Goal: Information Seeking & Learning: Find specific fact

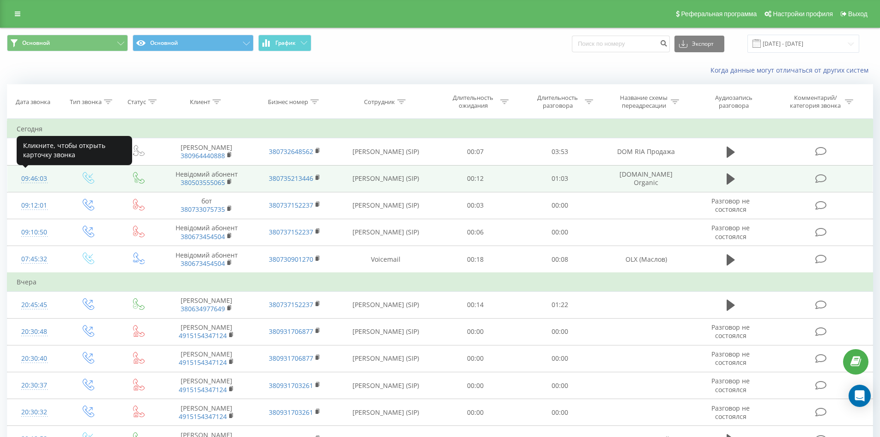
click at [30, 180] on div "09:46:03" at bounding box center [35, 179] width 36 height 18
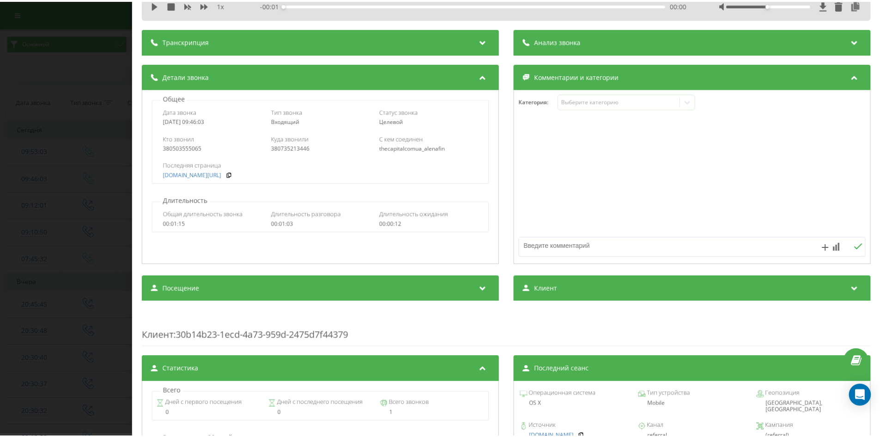
scroll to position [139, 0]
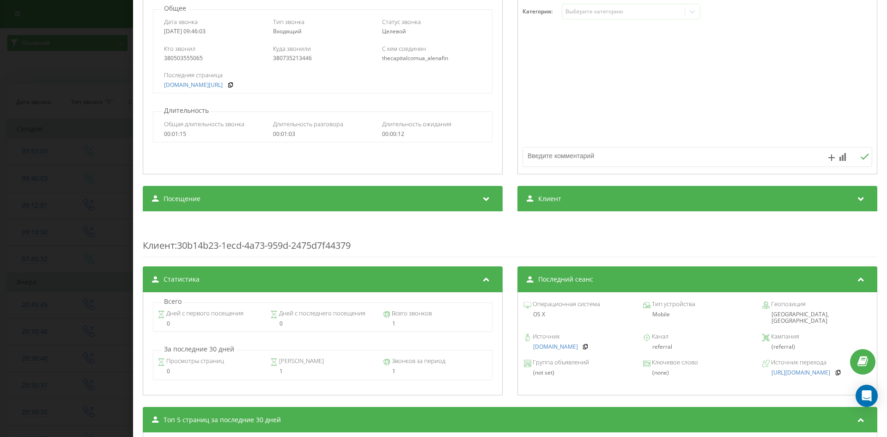
click at [111, 203] on div "Звонок : ua5_-1758350763.7058674 1 x - 01:04 00:00 00:00 Транскрипция Для анали…" at bounding box center [443, 218] width 887 height 437
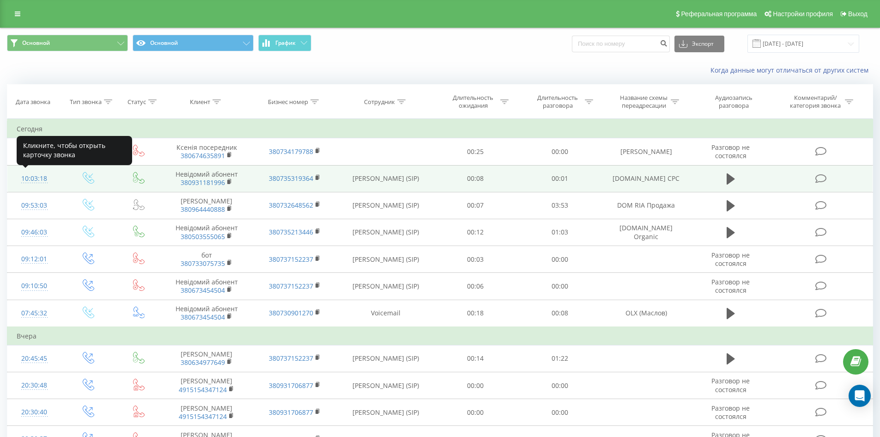
click at [47, 176] on div "10:03:18" at bounding box center [35, 179] width 36 height 18
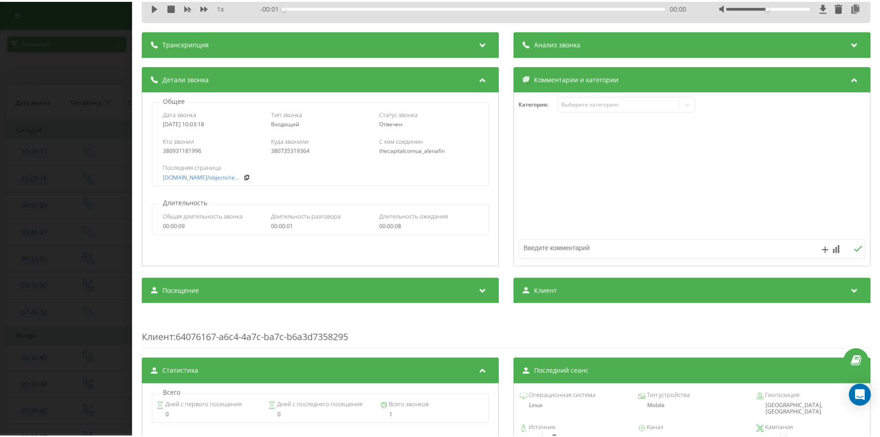
scroll to position [139, 0]
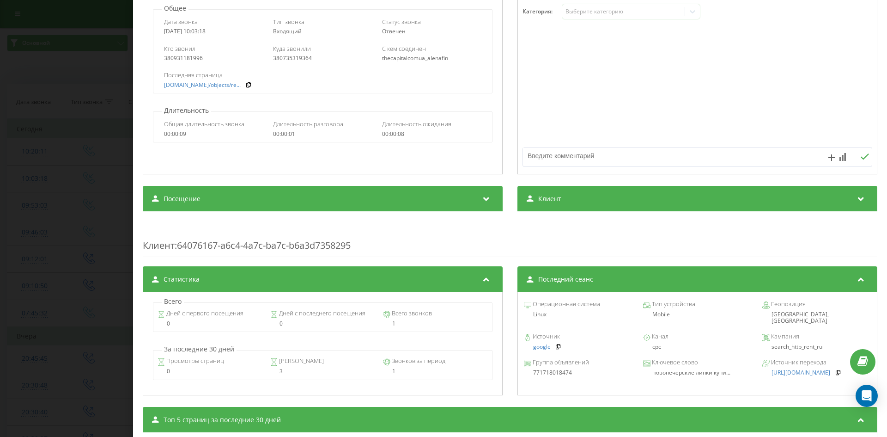
drag, startPoint x: 110, startPoint y: 206, endPoint x: 87, endPoint y: 203, distance: 22.9
click at [107, 205] on div "Звонок : ua5_-1758351798.7063290 1 x - 00:01 00:00 00:00 Транскрипция Для анали…" at bounding box center [443, 218] width 887 height 437
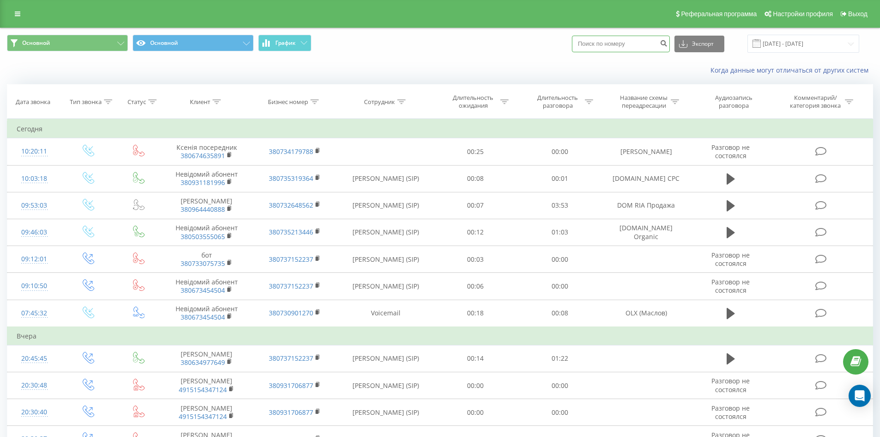
click at [620, 47] on input at bounding box center [621, 44] width 98 height 17
paste input "380674635891"
type input "380674635891"
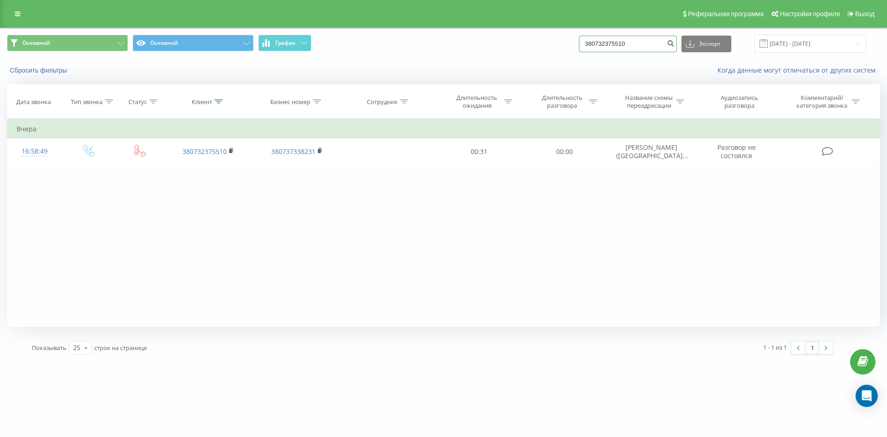
click at [651, 44] on input "380732375510" at bounding box center [628, 44] width 98 height 17
paste input "380670068080"
type input "380670068080"
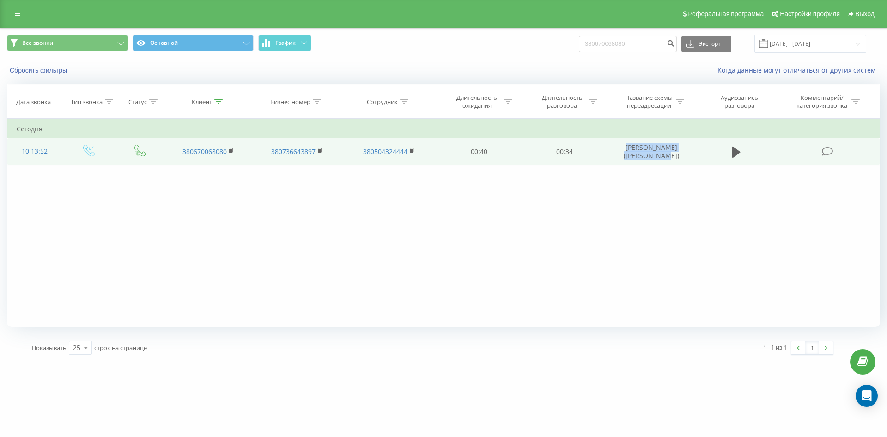
drag, startPoint x: 625, startPoint y: 147, endPoint x: 677, endPoint y: 152, distance: 52.0
click at [677, 152] on td "[PERSON_NAME] ([PERSON_NAME])" at bounding box center [651, 151] width 89 height 27
copy td "[PERSON_NAME] ([PERSON_NAME])"
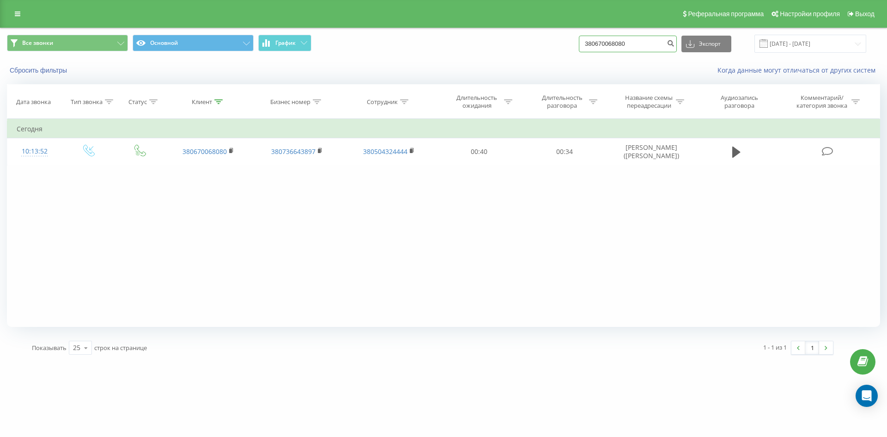
click at [643, 44] on input "380670068080" at bounding box center [628, 44] width 98 height 17
paste input "380674635891"
type input "380674635891"
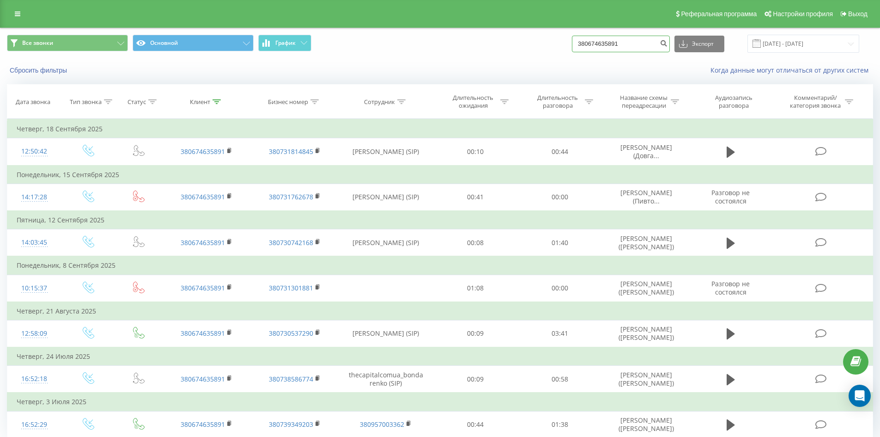
click at [612, 38] on input "380674635891" at bounding box center [621, 44] width 98 height 17
paste input "380971034951"
type input "380971034951"
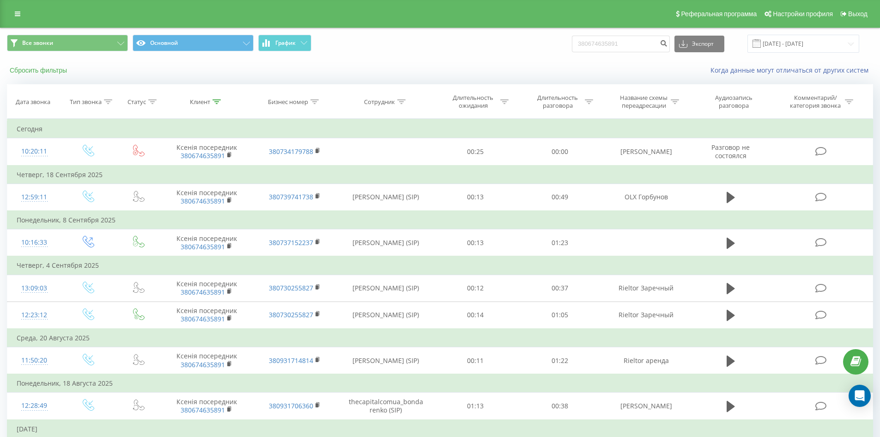
click at [38, 69] on button "Сбросить фильтры" at bounding box center [39, 70] width 65 height 8
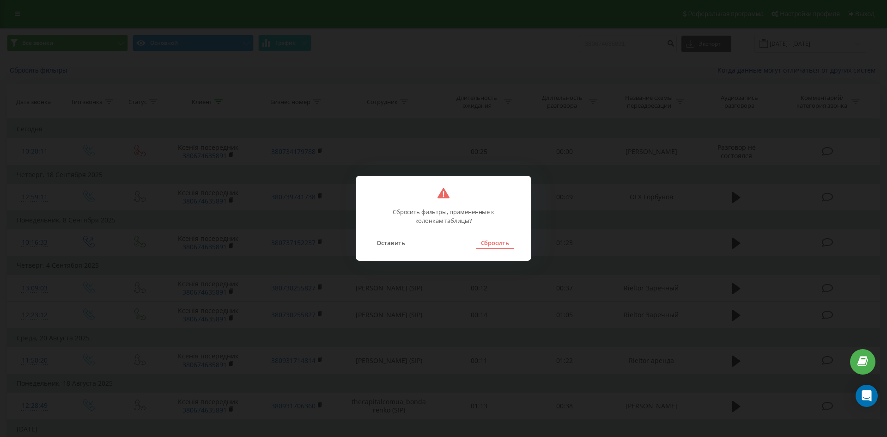
click at [493, 247] on button "Сбросить" at bounding box center [494, 243] width 37 height 12
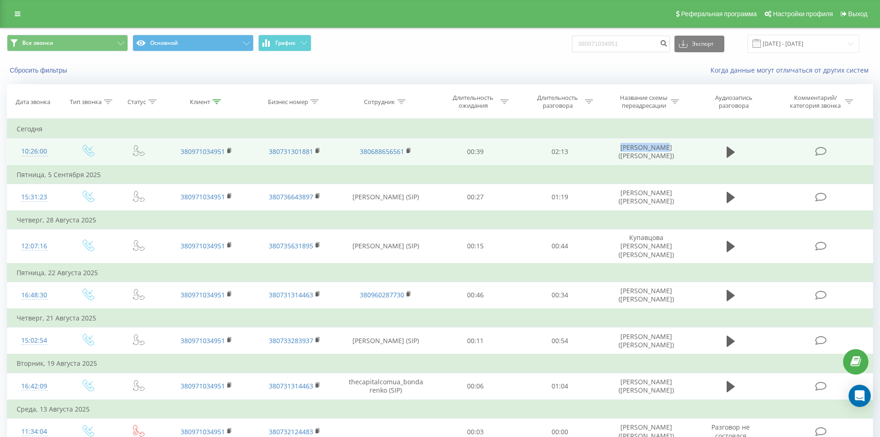
drag, startPoint x: 626, startPoint y: 147, endPoint x: 668, endPoint y: 150, distance: 42.6
click at [668, 150] on td "Ткачук Антон (Лабунська)" at bounding box center [646, 151] width 88 height 27
copy td "Ткачук Антон"
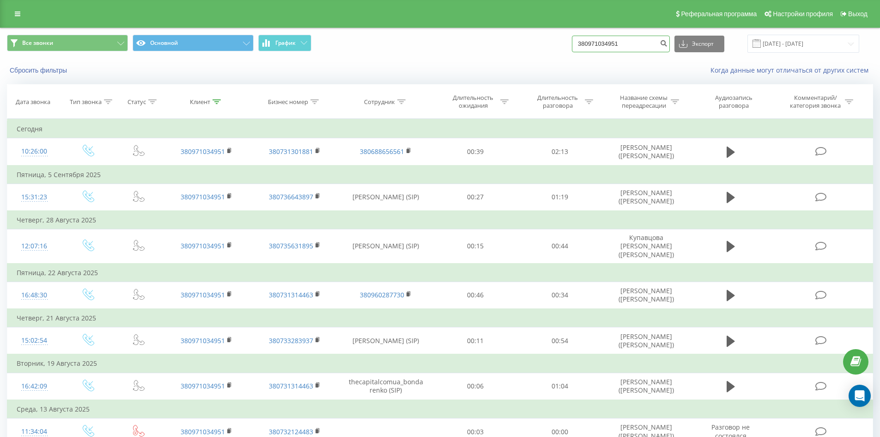
click at [654, 47] on input "380971034951" at bounding box center [621, 44] width 98 height 17
paste input "380973622941"
type input "380973622941"
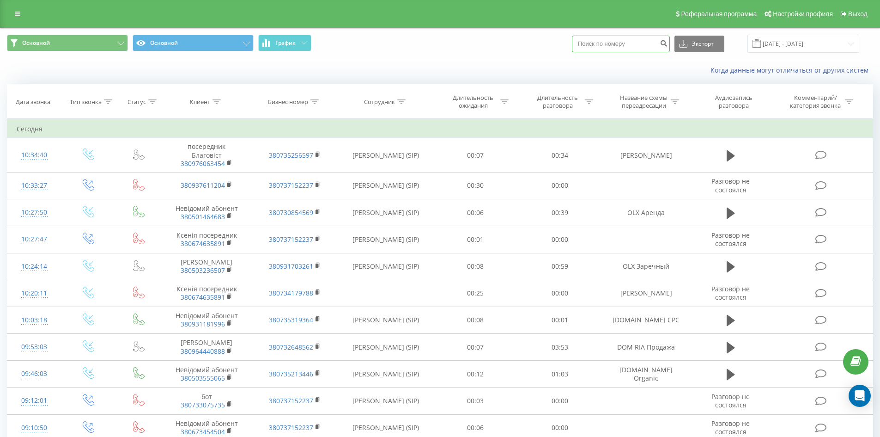
click at [639, 44] on input at bounding box center [621, 44] width 98 height 17
paste input "380973622941"
type input "380973622941"
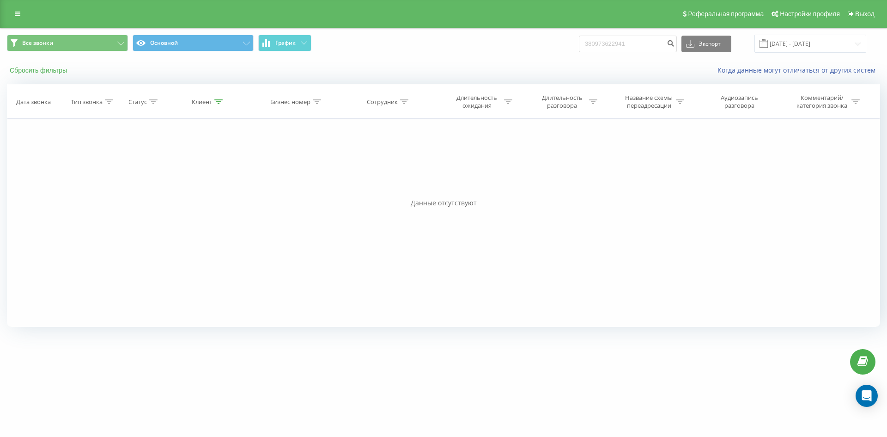
click at [66, 71] on button "Сбросить фильтры" at bounding box center [39, 70] width 65 height 8
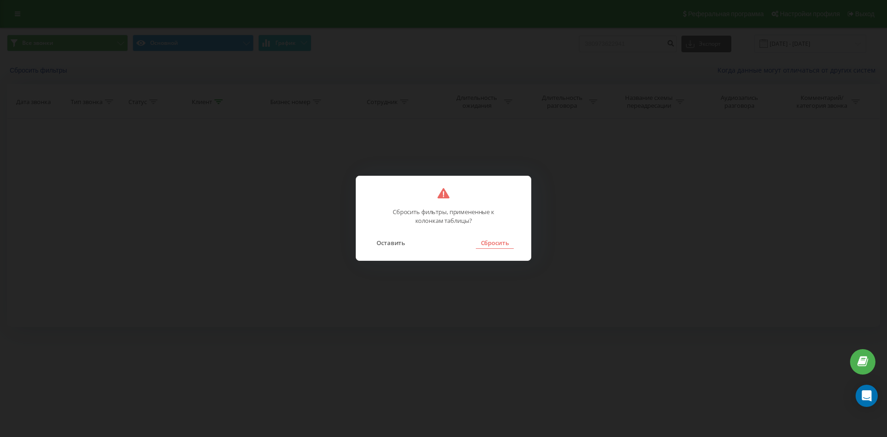
click at [491, 247] on button "Сбросить" at bounding box center [494, 243] width 37 height 12
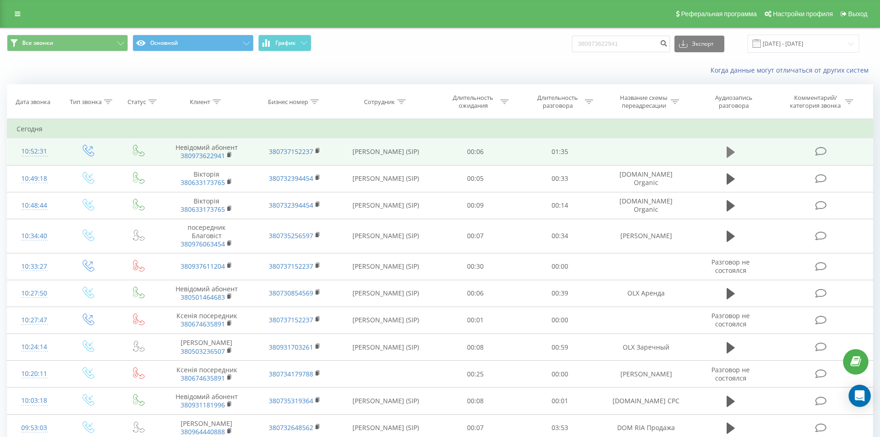
click at [725, 151] on button at bounding box center [731, 152] width 14 height 14
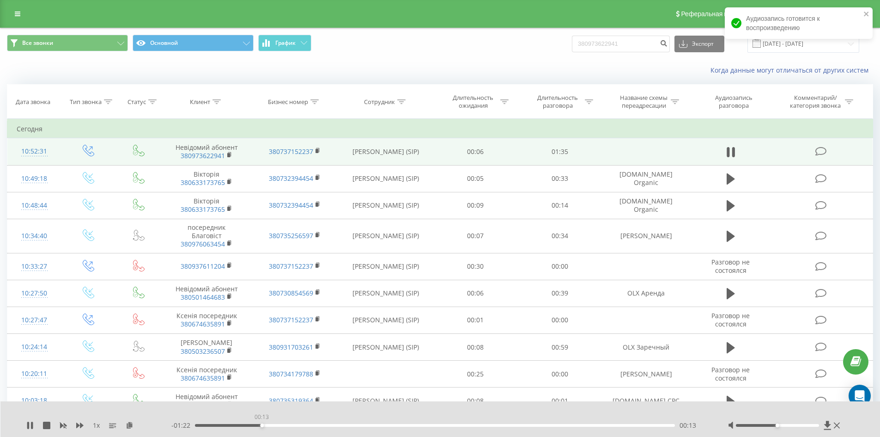
click at [262, 424] on div "00:13" at bounding box center [435, 425] width 481 height 3
click at [239, 425] on div "00:14" at bounding box center [435, 425] width 481 height 3
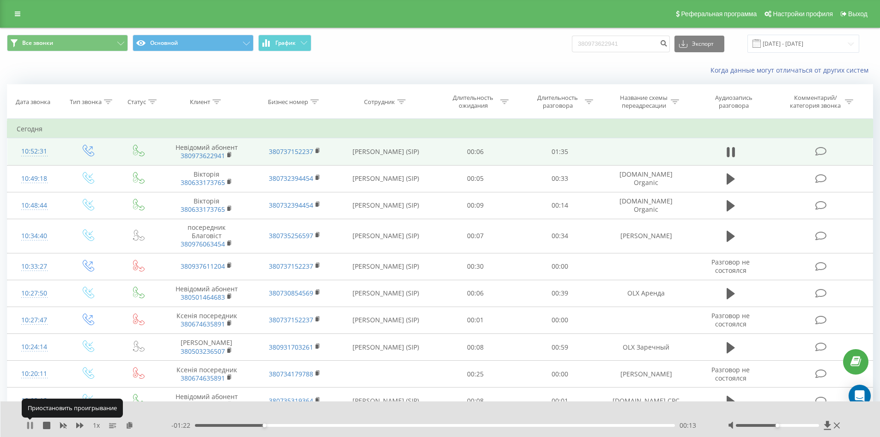
click at [32, 426] on icon at bounding box center [32, 424] width 2 height 7
click at [29, 422] on icon at bounding box center [29, 424] width 7 height 7
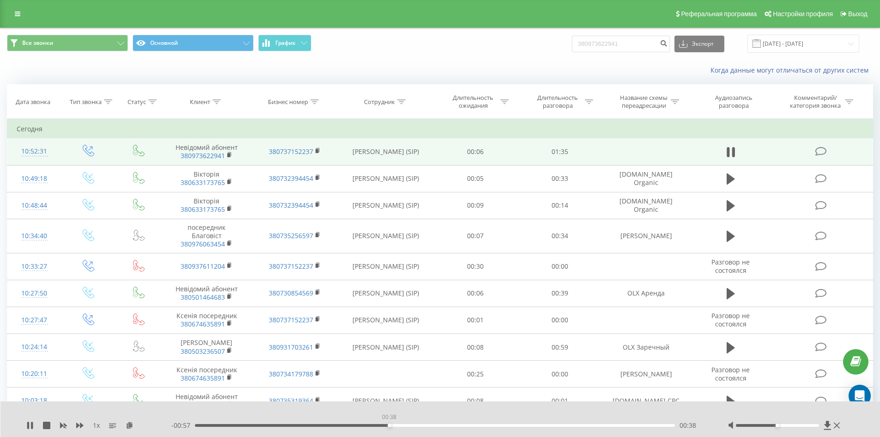
click at [389, 424] on div "00:38" at bounding box center [435, 425] width 481 height 3
click at [424, 426] on div "00:46" at bounding box center [435, 425] width 481 height 3
click at [464, 425] on div "00:46" at bounding box center [435, 425] width 481 height 3
click at [30, 425] on icon at bounding box center [29, 424] width 7 height 7
click at [642, 42] on input "380973622941" at bounding box center [621, 44] width 98 height 17
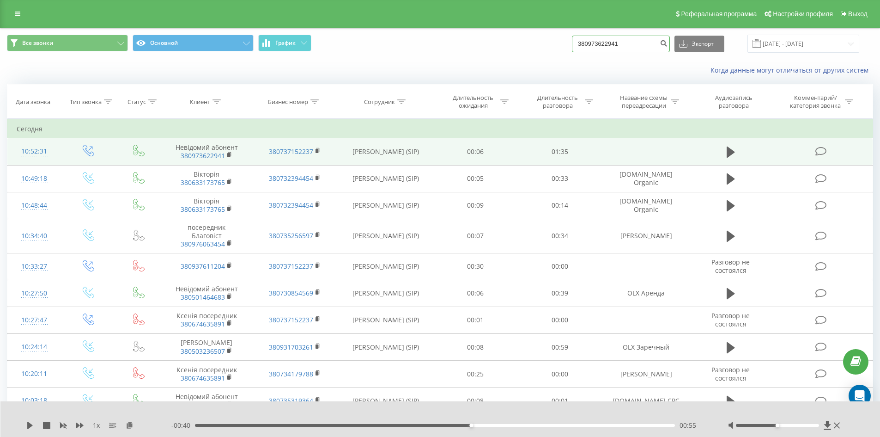
click at [642, 42] on input "380973622941" at bounding box center [621, 44] width 98 height 17
paste input "380732746847"
type input "380732746847"
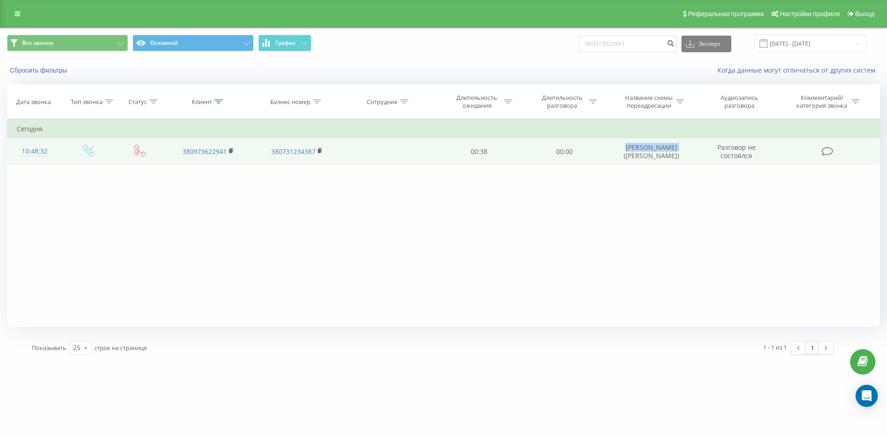
drag, startPoint x: 622, startPoint y: 146, endPoint x: 680, endPoint y: 149, distance: 57.4
click at [680, 149] on td "[PERSON_NAME] ([PERSON_NAME])" at bounding box center [651, 151] width 89 height 27
copy td "[PERSON_NAME]"
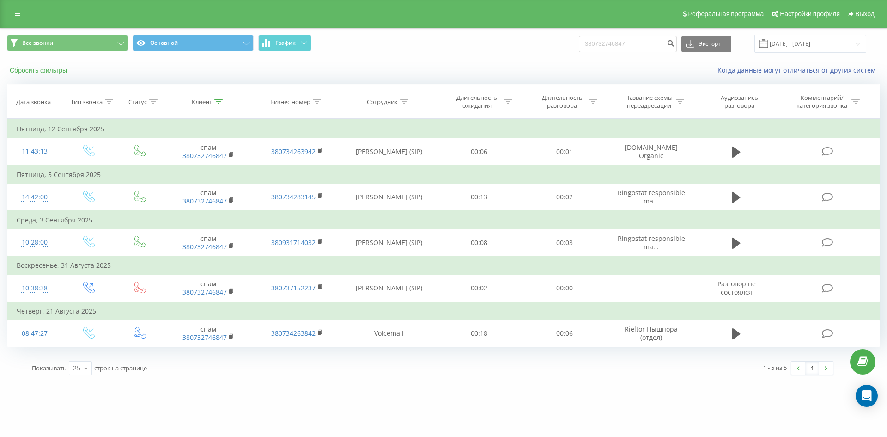
click at [38, 71] on button "Сбросить фильтры" at bounding box center [39, 70] width 65 height 8
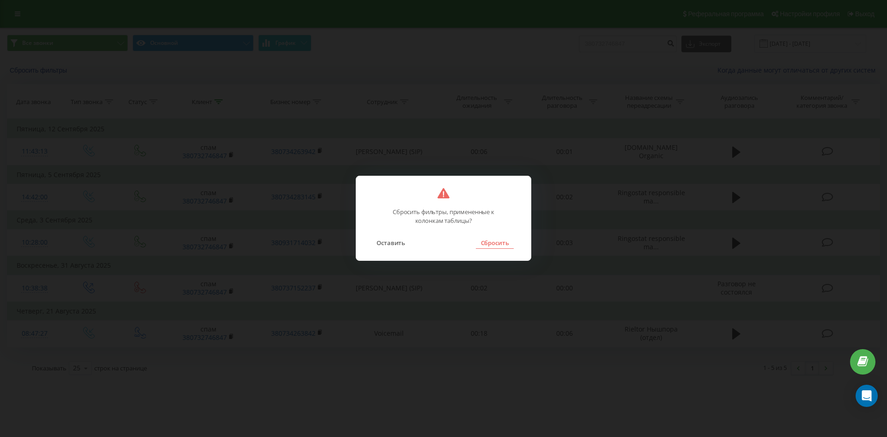
click at [504, 239] on button "Сбросить" at bounding box center [494, 243] width 37 height 12
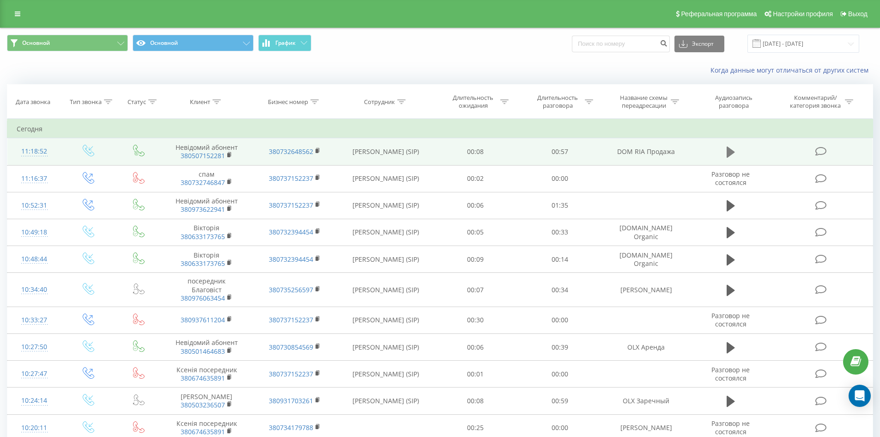
click at [729, 152] on icon at bounding box center [731, 151] width 8 height 11
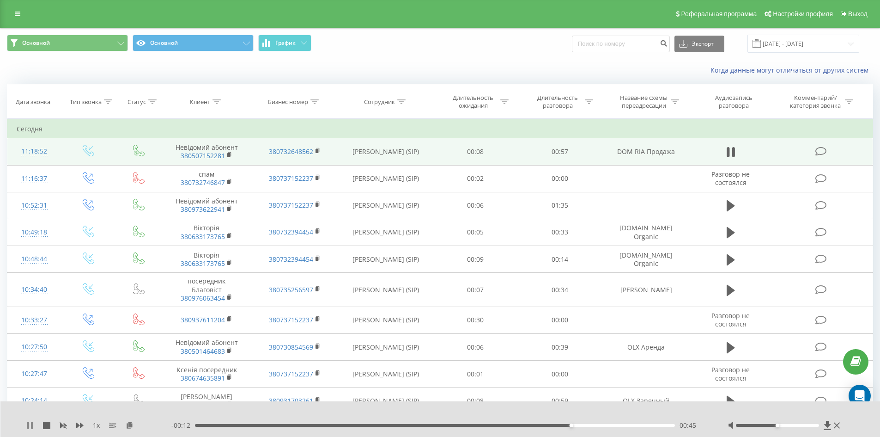
click at [32, 426] on icon at bounding box center [32, 424] width 2 height 7
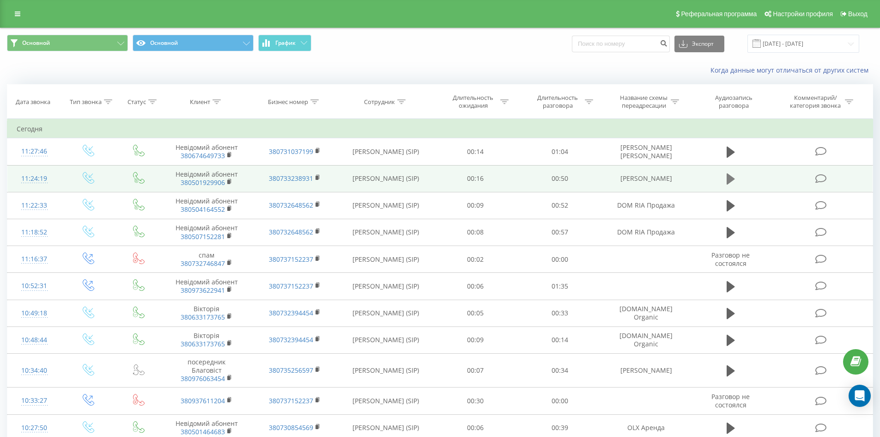
click at [732, 180] on icon at bounding box center [731, 178] width 8 height 11
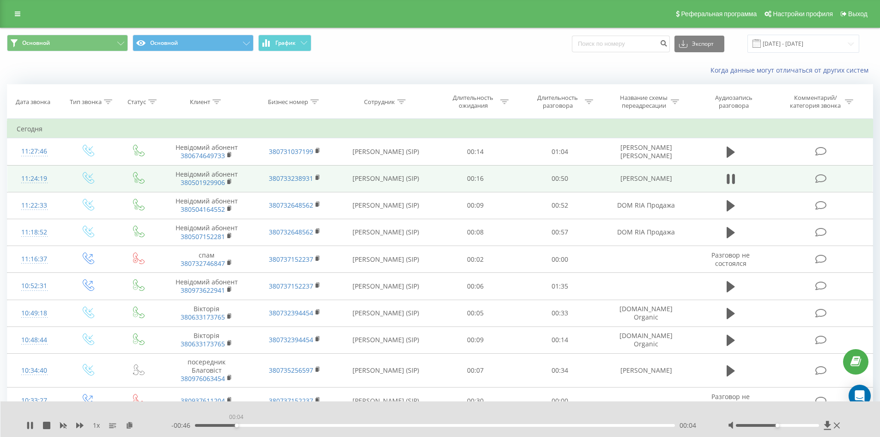
click at [236, 426] on div "00:04" at bounding box center [435, 425] width 481 height 3
click at [818, 426] on div at bounding box center [777, 425] width 83 height 3
click at [30, 426] on icon at bounding box center [29, 424] width 7 height 7
click at [268, 423] on div "- 00:28 00:22 00:22" at bounding box center [438, 424] width 534 height 9
click at [276, 424] on div "00:22" at bounding box center [435, 425] width 481 height 3
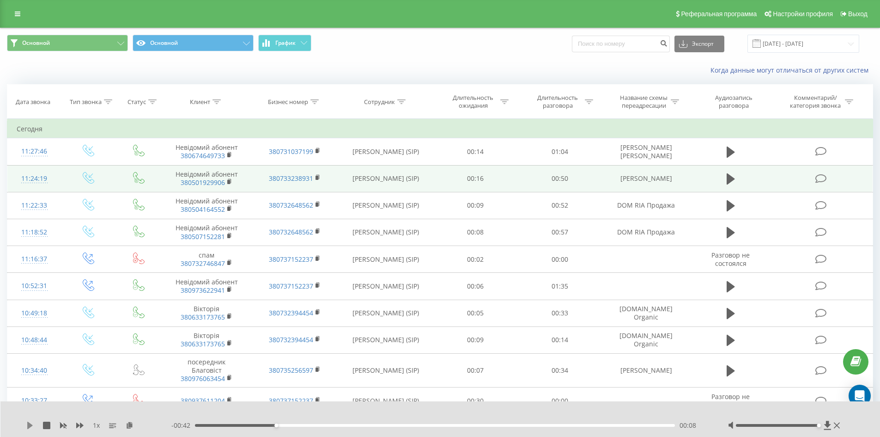
click at [30, 424] on icon at bounding box center [30, 424] width 6 height 7
click at [26, 425] on icon at bounding box center [29, 424] width 7 height 7
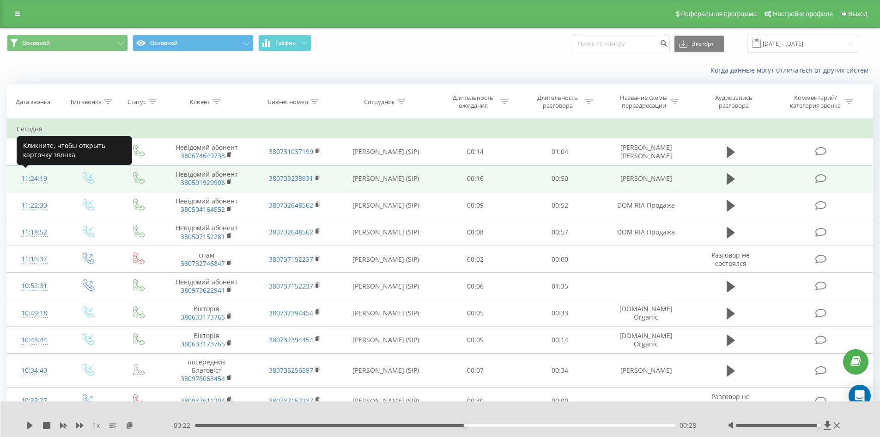
click at [33, 176] on div "11:24:19" at bounding box center [35, 179] width 36 height 18
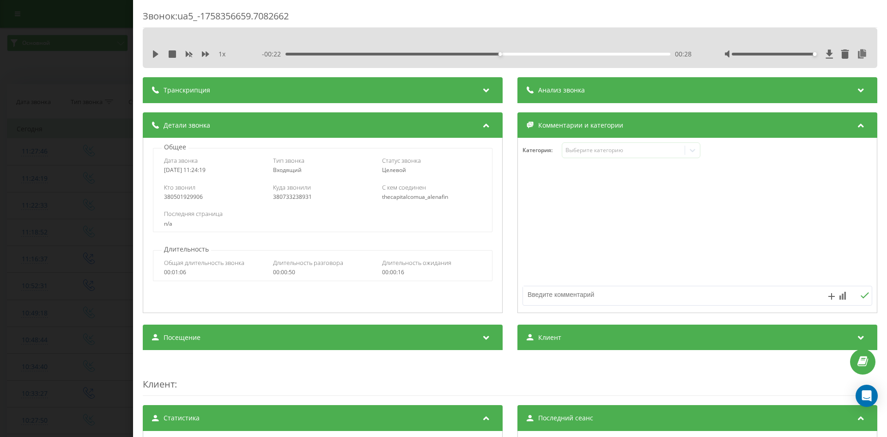
click at [304, 198] on div "380733238931" at bounding box center [322, 197] width 99 height 6
copy div "380733238931"
click at [100, 163] on div "Звонок : ua5_-1758356659.7082662 1 x - 00:22 00:28 00:28 Транскрипция Для анали…" at bounding box center [443, 218] width 887 height 437
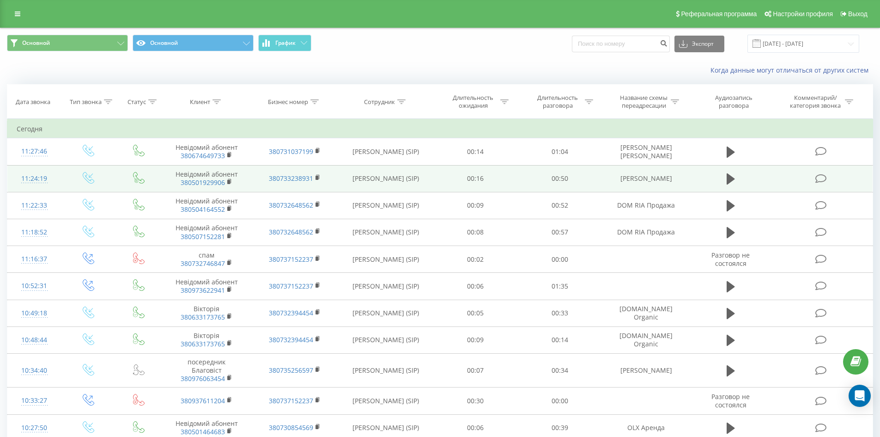
click at [657, 180] on td "Банер Сытник" at bounding box center [646, 178] width 88 height 27
copy tr "Банер Сытник"
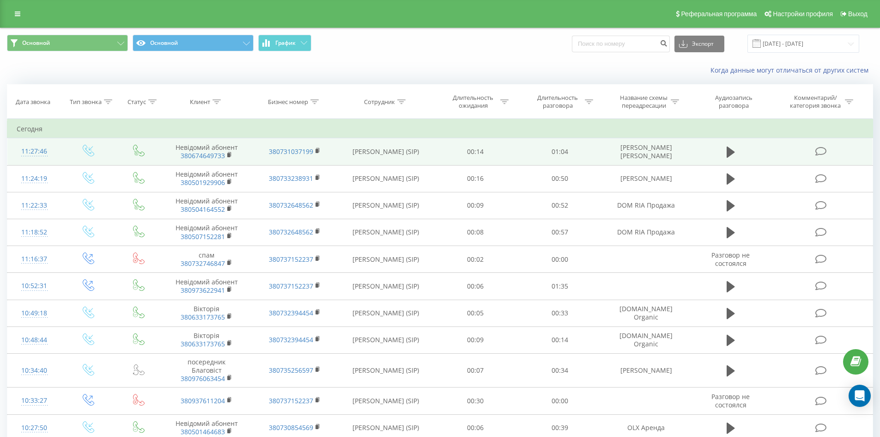
click at [664, 154] on td "DOM RIA Полторак" at bounding box center [646, 151] width 88 height 27
copy tr "DOM RIA Полторак"
click at [730, 150] on icon at bounding box center [731, 151] width 8 height 11
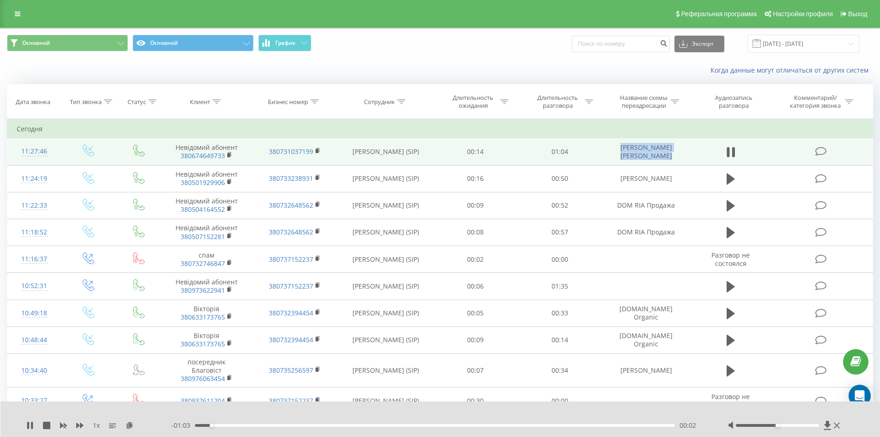
click at [815, 426] on div at bounding box center [777, 425] width 83 height 3
click at [385, 424] on div "00:03" at bounding box center [435, 425] width 481 height 3
click at [410, 426] on div "00:26" at bounding box center [435, 425] width 481 height 3
click at [432, 425] on div "00:29" at bounding box center [435, 425] width 481 height 3
click at [463, 424] on div "00:33" at bounding box center [435, 425] width 481 height 3
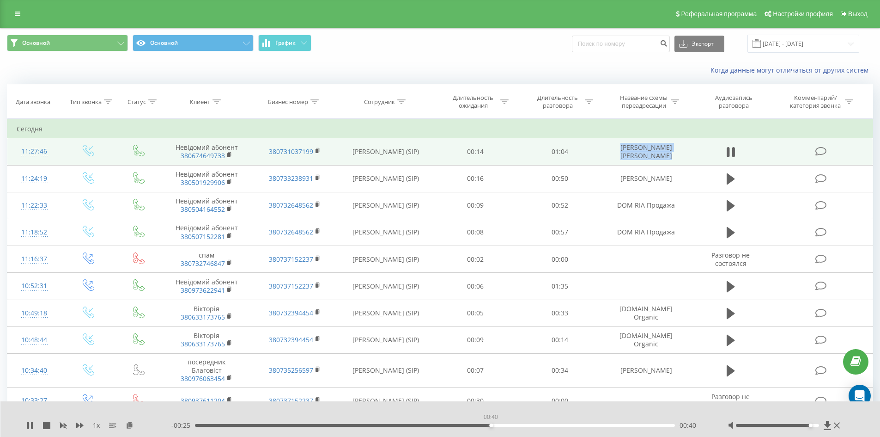
click at [491, 424] on div "00:40" at bounding box center [435, 425] width 481 height 3
click at [515, 426] on div "00:43" at bounding box center [435, 425] width 481 height 3
click at [481, 427] on div "- 00:20 00:44 00:44" at bounding box center [438, 424] width 534 height 9
click at [490, 424] on div "00:45" at bounding box center [435, 425] width 481 height 3
click at [31, 426] on icon at bounding box center [29, 424] width 7 height 7
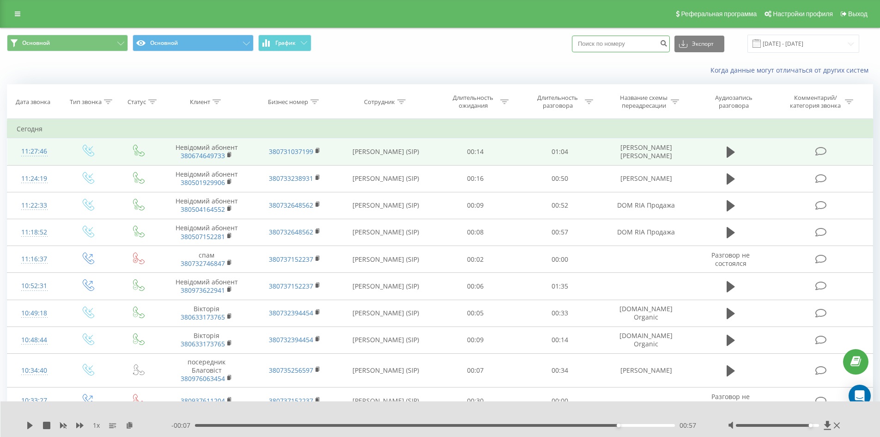
click at [609, 42] on input at bounding box center [621, 44] width 98 height 17
paste input "380930978596"
type input "380930978596"
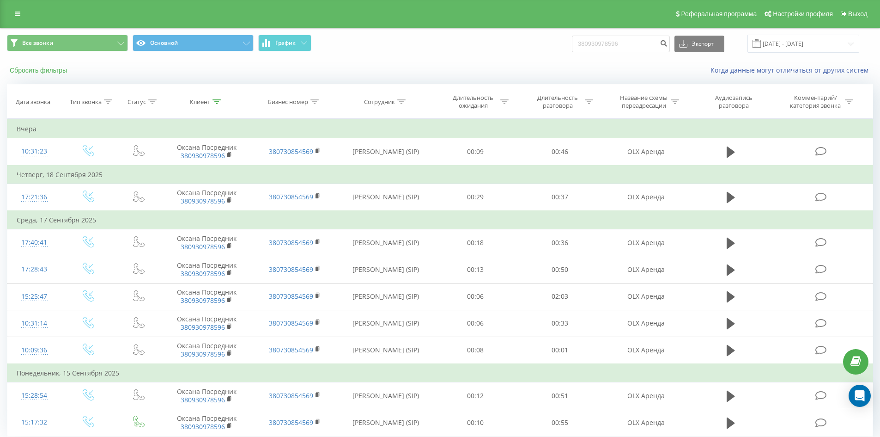
click at [33, 70] on button "Сбросить фильтры" at bounding box center [39, 70] width 65 height 8
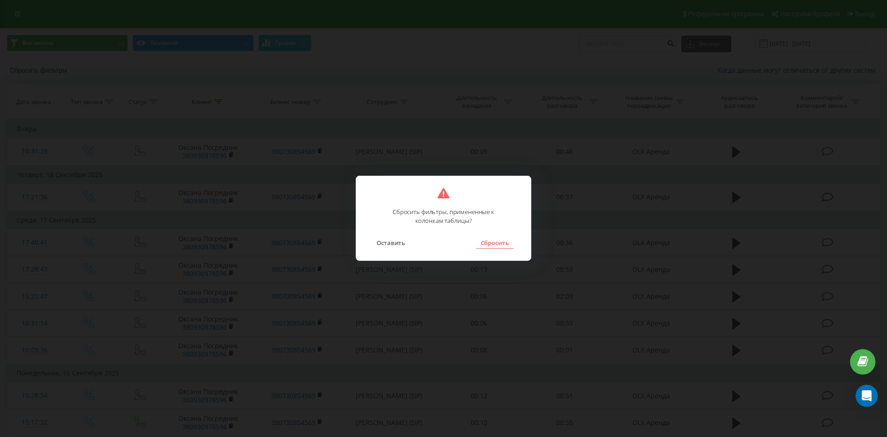
click at [501, 245] on button "Сбросить" at bounding box center [494, 243] width 37 height 12
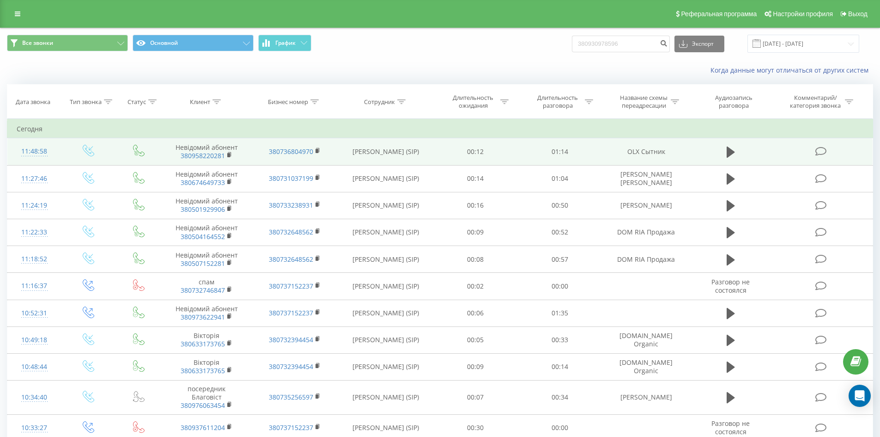
click at [660, 152] on td "OLX Сытник" at bounding box center [646, 151] width 88 height 27
copy tr "OLX Сытник"
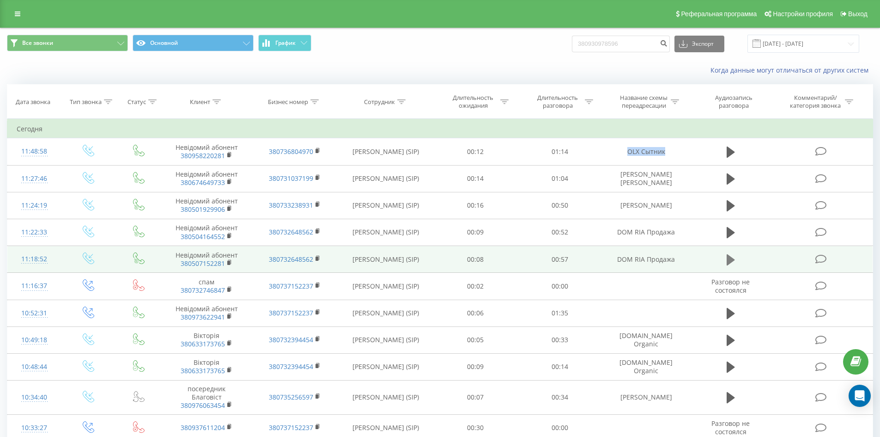
click at [731, 261] on icon at bounding box center [731, 259] width 8 height 11
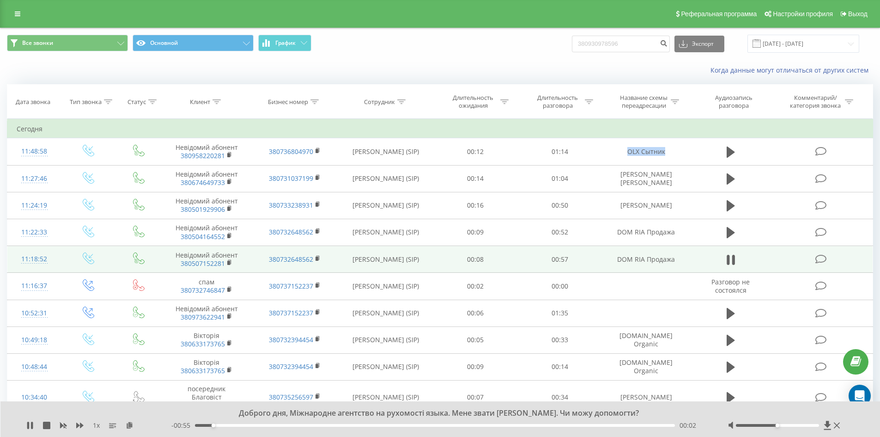
click at [382, 426] on div "00:02" at bounding box center [435, 425] width 481 height 3
click at [403, 426] on div "00:23" at bounding box center [435, 425] width 481 height 3
click at [422, 426] on div "00:27" at bounding box center [435, 425] width 481 height 3
click at [30, 427] on icon at bounding box center [29, 424] width 7 height 7
click at [30, 424] on icon at bounding box center [30, 424] width 6 height 7
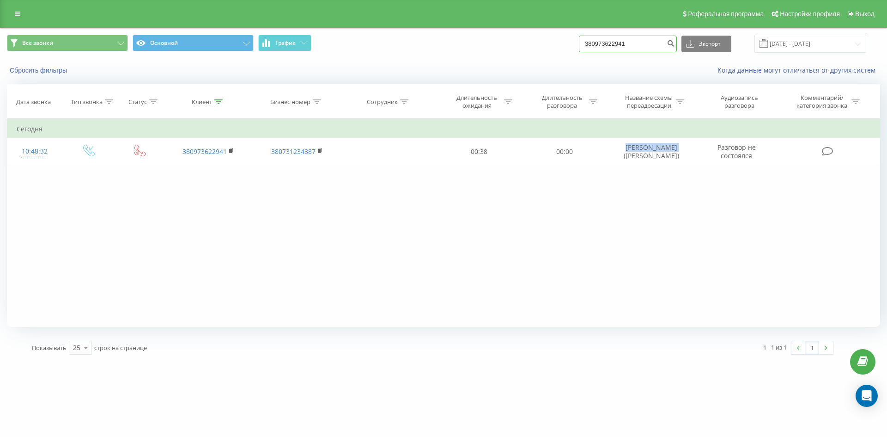
click at [640, 47] on input "380973622941" at bounding box center [628, 44] width 98 height 17
paste input "380930978596"
type input "380930978596"
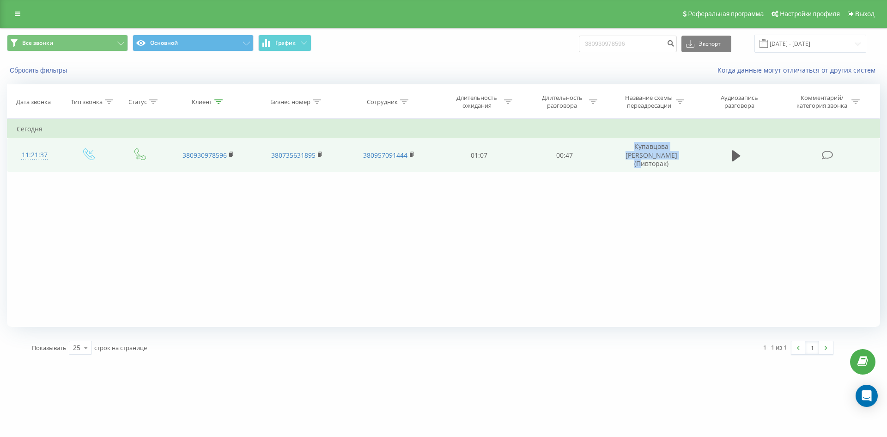
drag, startPoint x: 623, startPoint y: 148, endPoint x: 683, endPoint y: 152, distance: 59.7
click at [682, 152] on td "Купавцова [PERSON_NAME] (Пивторак)" at bounding box center [651, 155] width 89 height 34
copy td "Купавцова [PERSON_NAME] (Пивторак)"
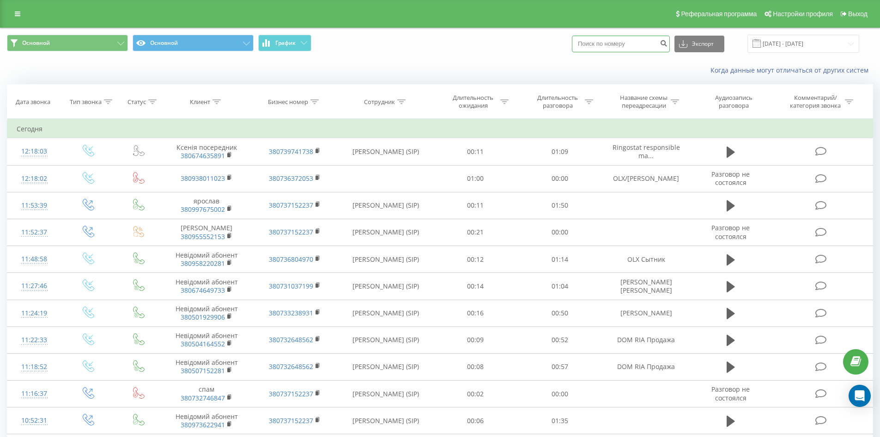
click at [596, 38] on input at bounding box center [621, 44] width 98 height 17
paste input "380979182888"
type input "380979182888"
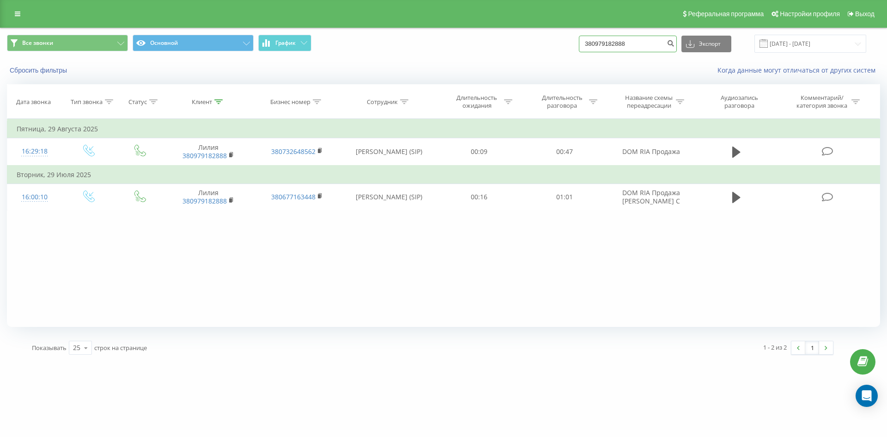
click at [629, 43] on input "380979182888" at bounding box center [628, 44] width 98 height 17
paste input "380938011023"
type input "380938011023"
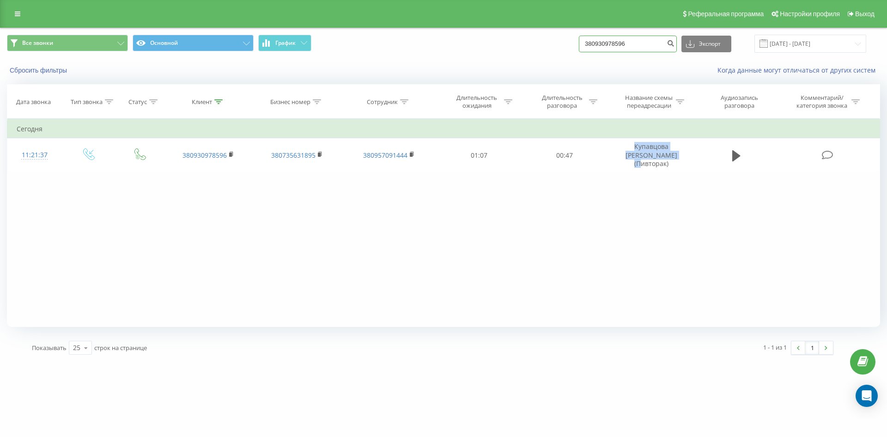
click at [648, 49] on input "380930978596" at bounding box center [628, 44] width 98 height 17
paste input "380979182888"
type input "380979182888"
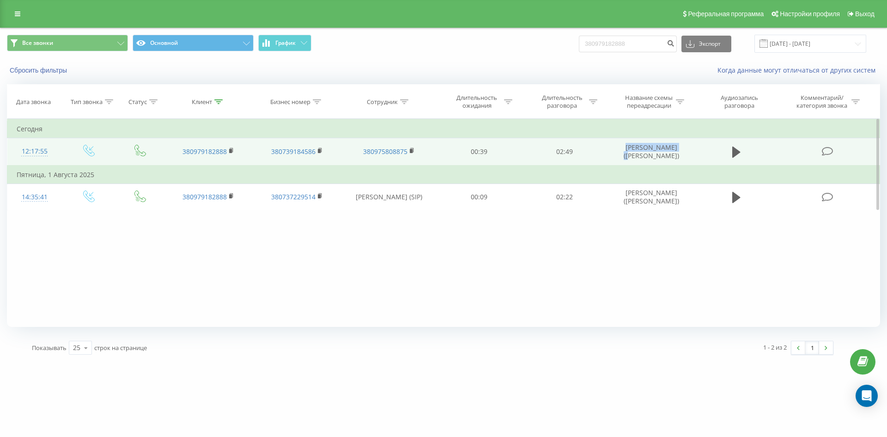
drag, startPoint x: 621, startPoint y: 147, endPoint x: 681, endPoint y: 147, distance: 59.6
click at [681, 147] on td "Сарафанова Ірина (Войтенко)" at bounding box center [651, 151] width 89 height 27
copy td "Сарафанова Ірина"
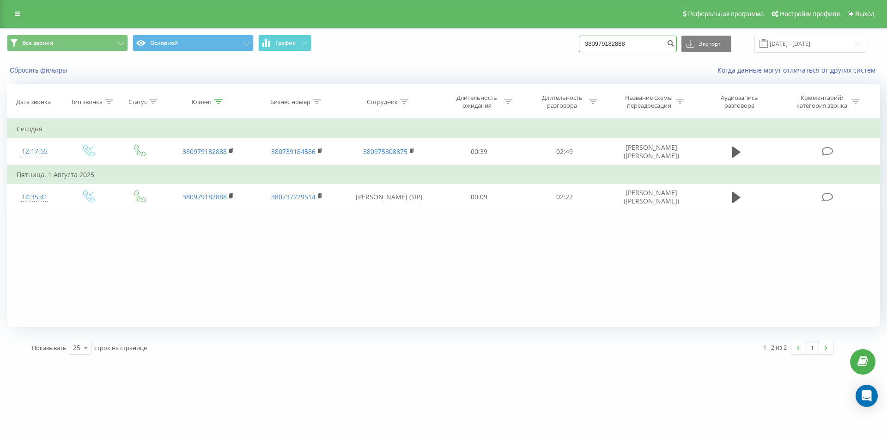
click at [626, 40] on input "380979182888" at bounding box center [628, 44] width 98 height 17
paste input "380445030027"
type input "380445030027"
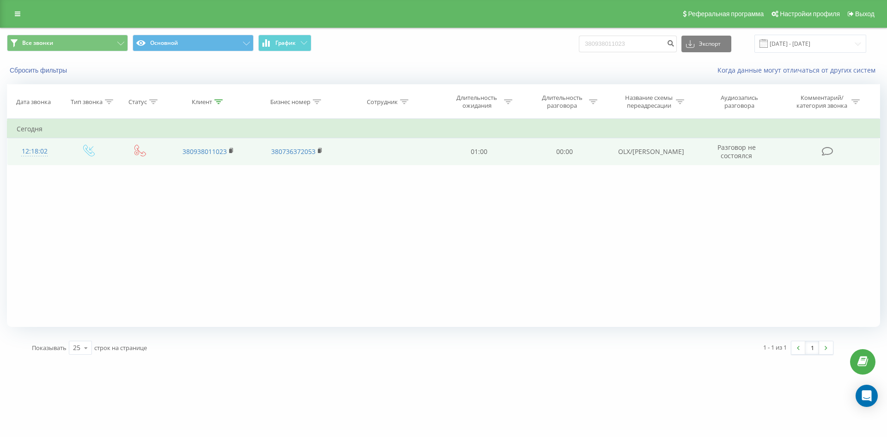
click at [37, 150] on div "12:18:02" at bounding box center [35, 151] width 36 height 18
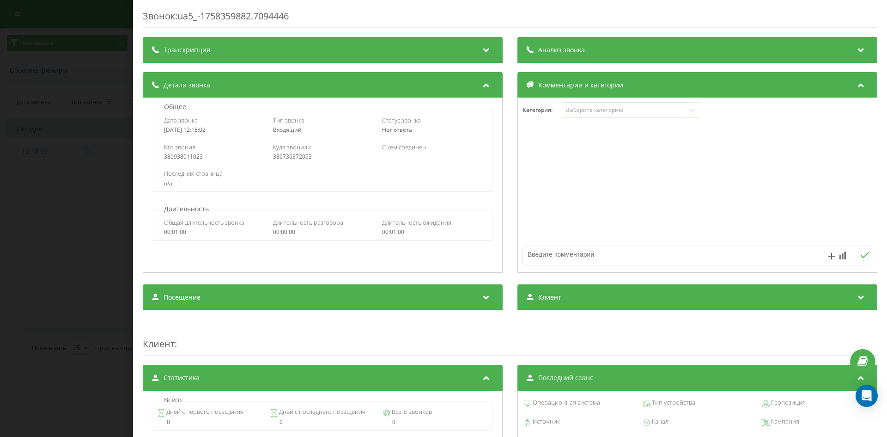
click at [284, 159] on div "380736372053" at bounding box center [322, 156] width 99 height 6
copy div "380736372053"
click at [98, 194] on div "Звонок : ua5_-1758359882.7094446 Транскрипция Для анализа AI будущих звонков на…" at bounding box center [443, 218] width 887 height 437
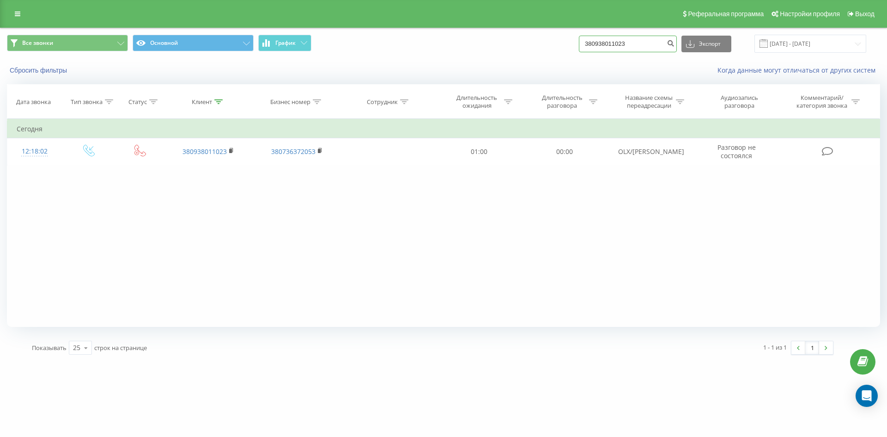
click at [632, 43] on input "380938011023" at bounding box center [628, 44] width 98 height 17
paste input "380739010735"
type input "380739010735"
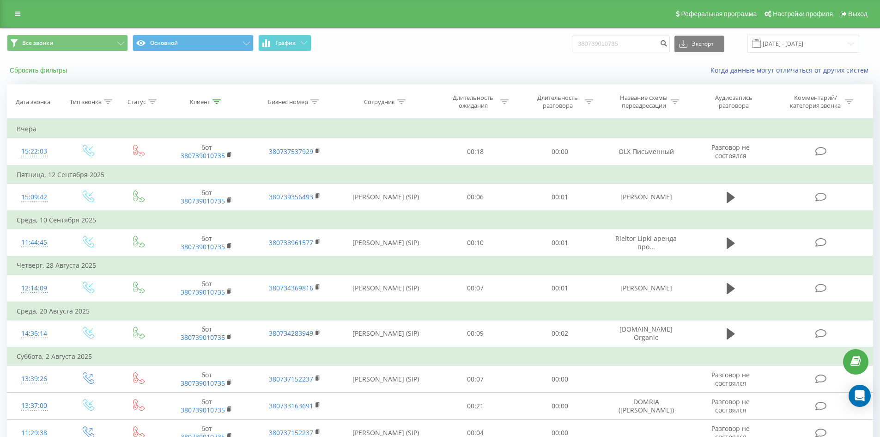
click at [49, 70] on button "Сбросить фильтры" at bounding box center [39, 70] width 65 height 8
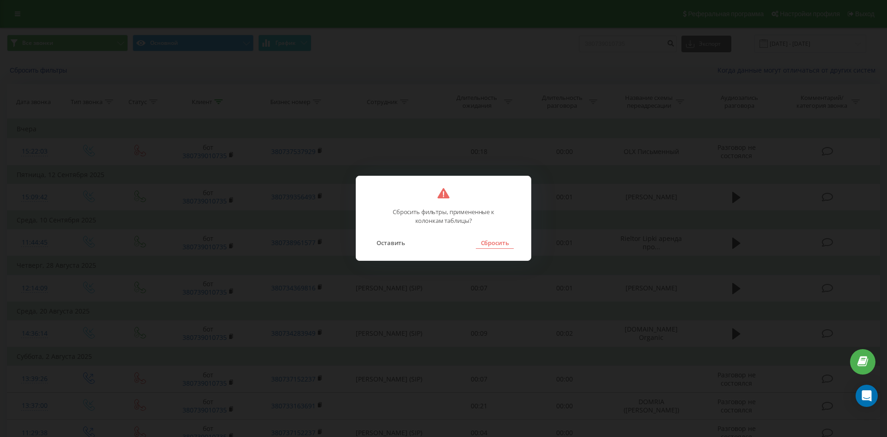
click at [496, 246] on button "Сбросить" at bounding box center [494, 243] width 37 height 12
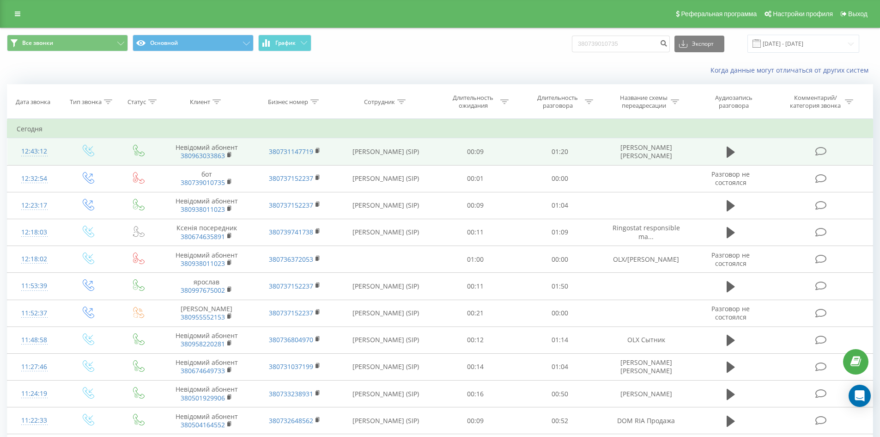
click at [658, 153] on td "[PERSON_NAME] [PERSON_NAME]" at bounding box center [646, 151] width 88 height 27
copy tr "[PERSON_NAME] [PERSON_NAME]"
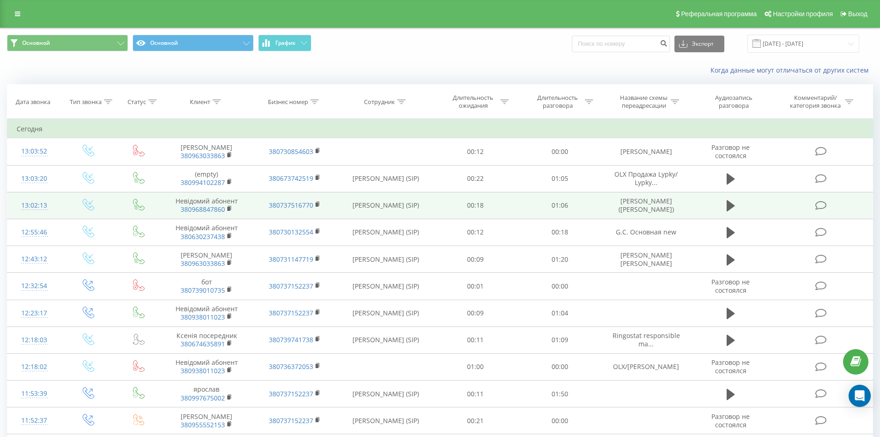
click at [649, 204] on td "[PERSON_NAME] ([PERSON_NAME])" at bounding box center [646, 205] width 88 height 27
copy tr "[PERSON_NAME] ([PERSON_NAME])"
click at [729, 204] on icon at bounding box center [731, 205] width 8 height 11
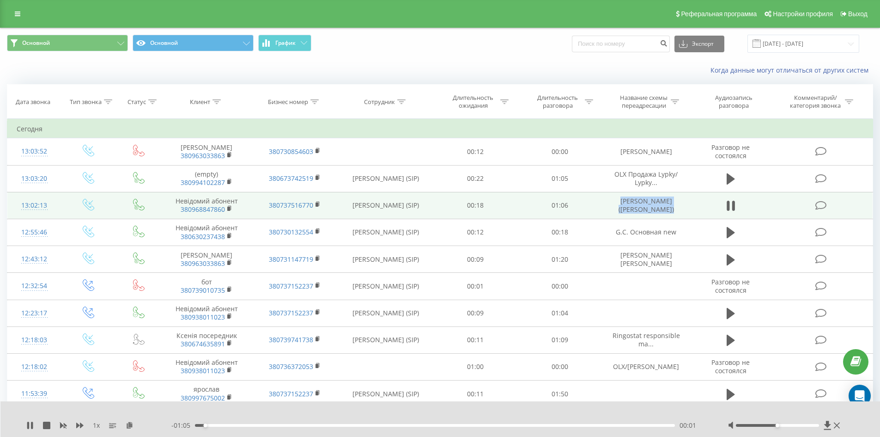
click at [812, 426] on div at bounding box center [777, 425] width 83 height 3
click at [478, 426] on div "00:14" at bounding box center [435, 425] width 481 height 3
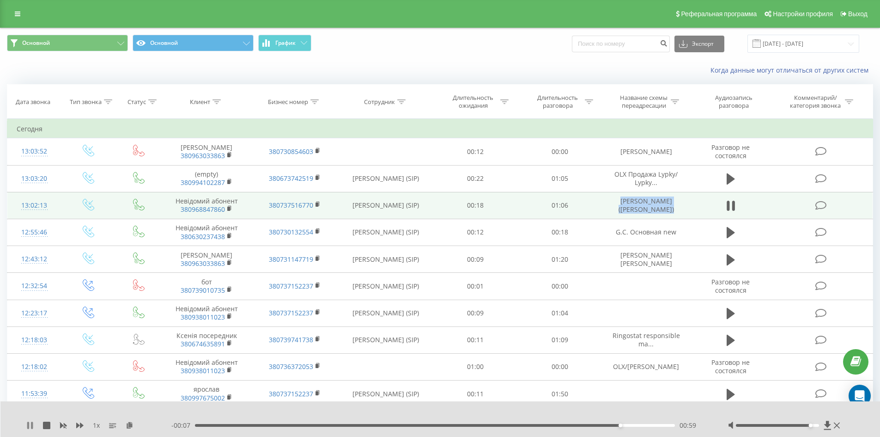
click at [33, 425] on icon at bounding box center [29, 424] width 7 height 7
click at [634, 42] on input at bounding box center [621, 44] width 98 height 17
paste input "380966556971"
type input "380966556971"
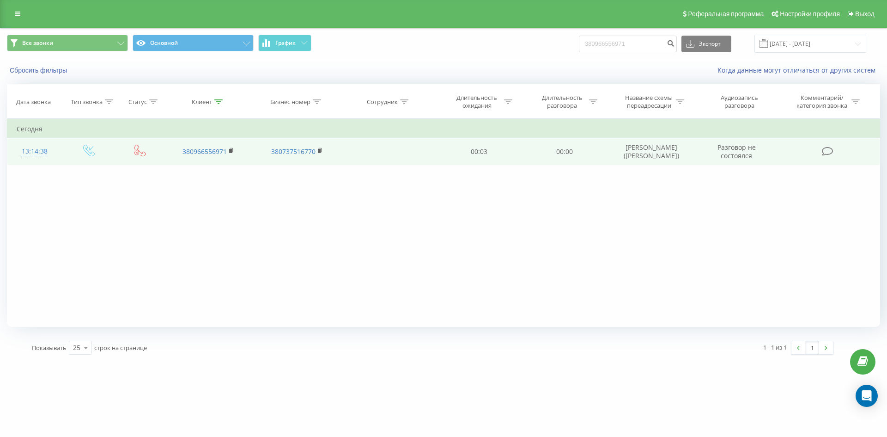
click at [677, 154] on td "[PERSON_NAME] ([PERSON_NAME])" at bounding box center [651, 151] width 89 height 27
click at [676, 154] on td "[PERSON_NAME] ([PERSON_NAME])" at bounding box center [651, 151] width 89 height 27
copy td "[PERSON_NAME] ([PERSON_NAME])"
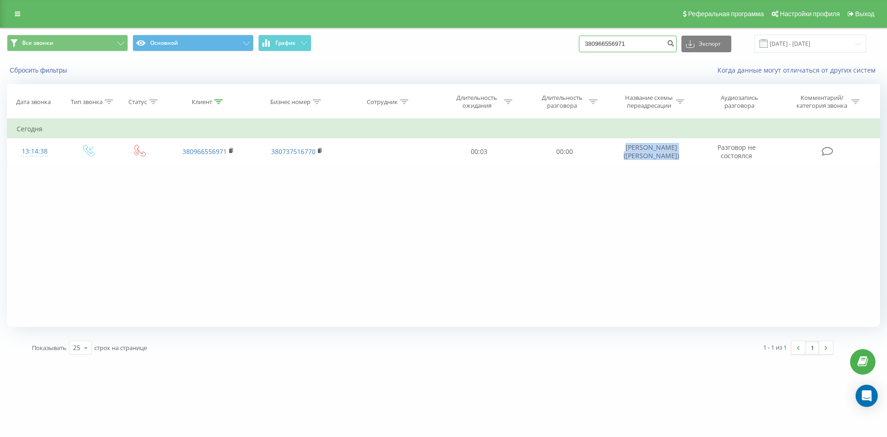
click at [640, 47] on input "380966556971" at bounding box center [628, 44] width 98 height 17
paste input "380636599906"
type input "380636599906"
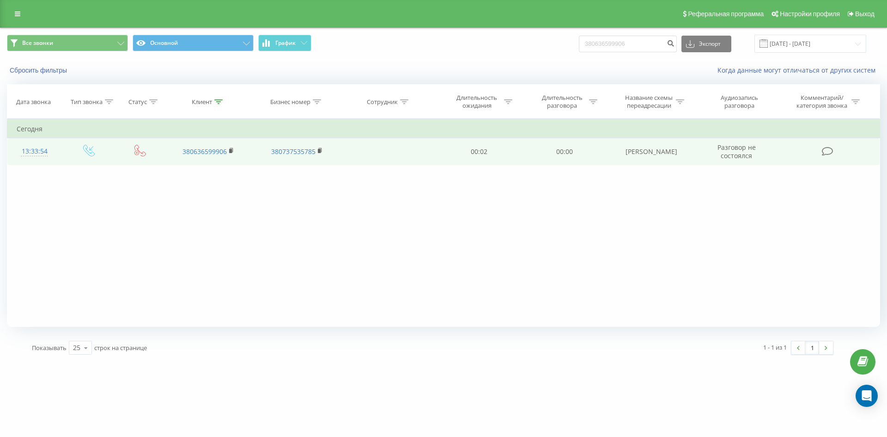
click at [658, 154] on td "[PERSON_NAME]" at bounding box center [651, 151] width 89 height 27
copy td "[PERSON_NAME]"
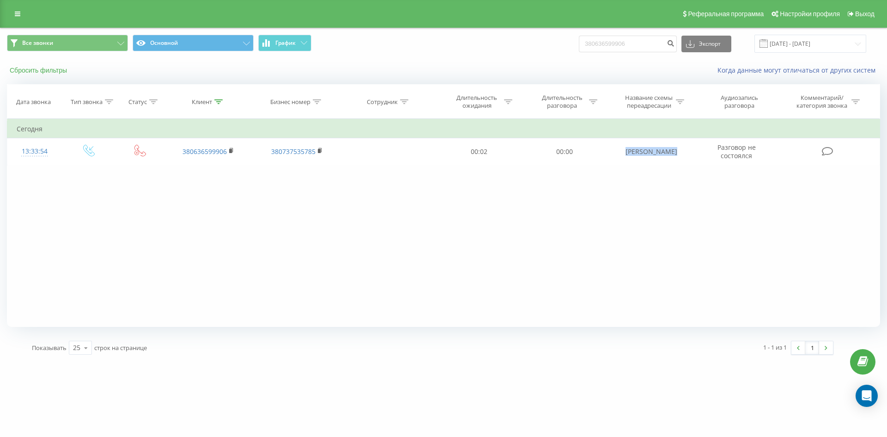
click at [26, 67] on button "Сбросить фильтры" at bounding box center [39, 70] width 65 height 8
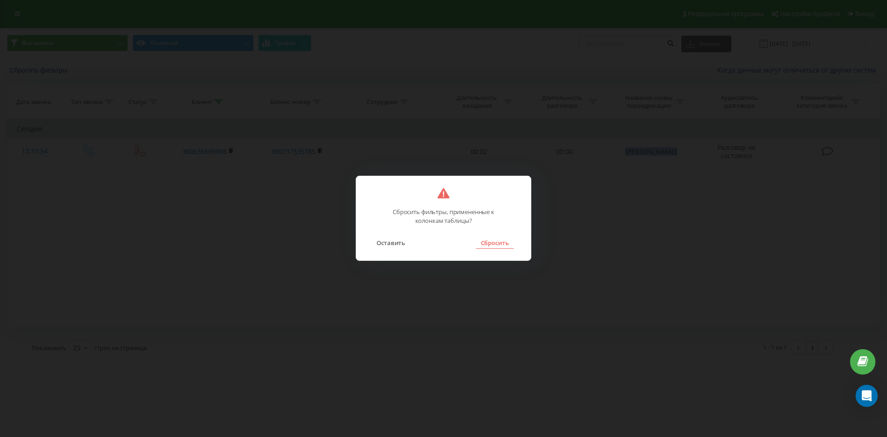
click at [496, 241] on button "Сбросить" at bounding box center [494, 243] width 37 height 12
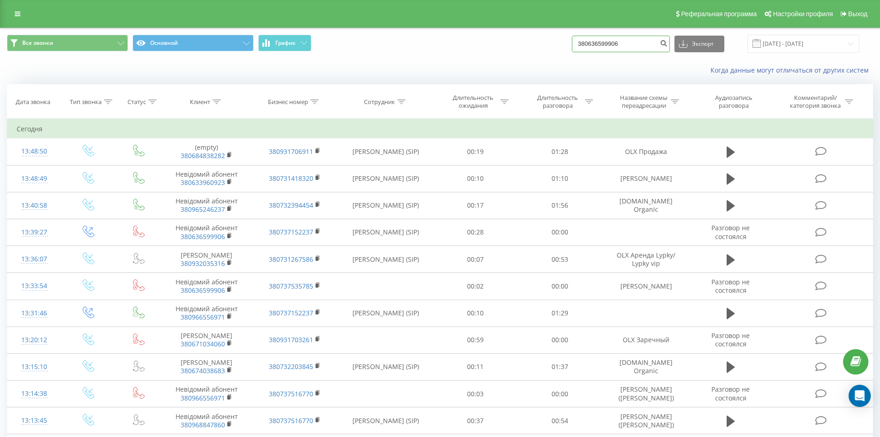
click at [609, 46] on input "380636599906" at bounding box center [621, 44] width 98 height 17
paste input "380933686107"
type input "380933686107"
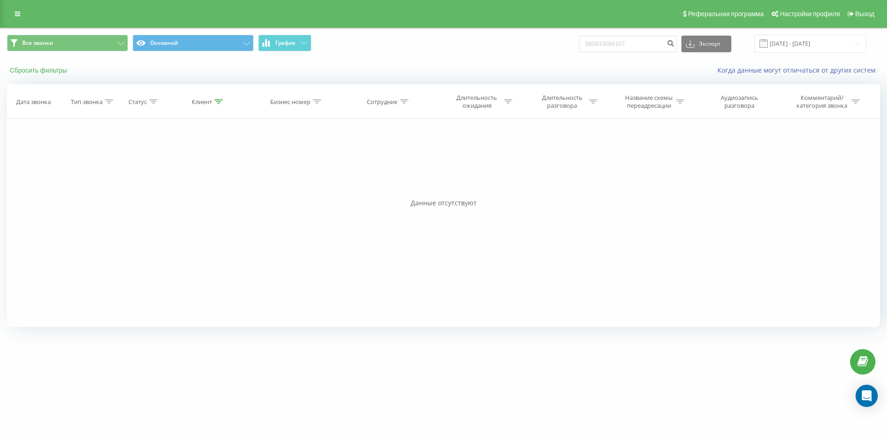
click at [62, 73] on button "Сбросить фильтры" at bounding box center [39, 70] width 65 height 8
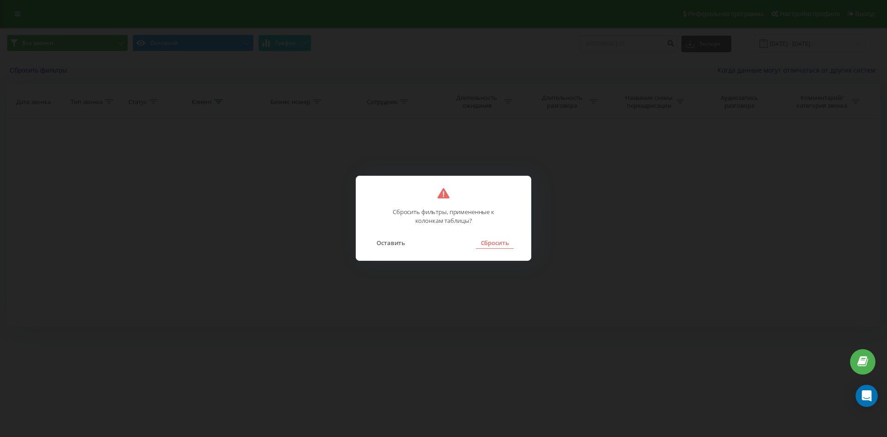
click at [500, 246] on button "Сбросить" at bounding box center [494, 243] width 37 height 12
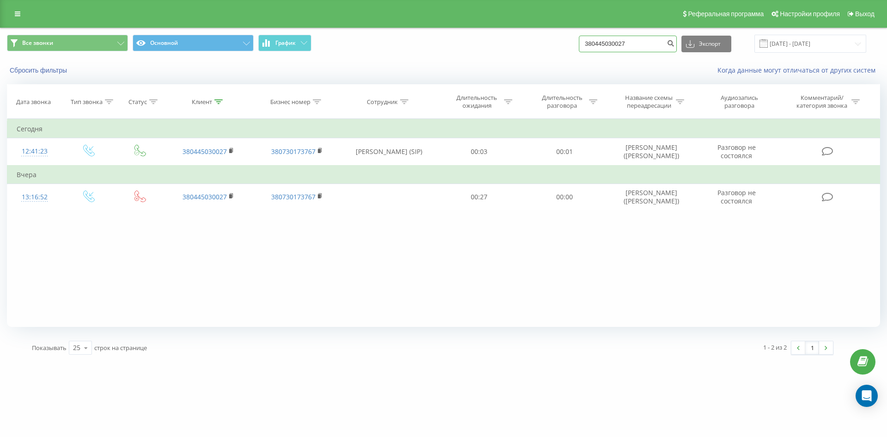
click at [643, 42] on input "380445030027" at bounding box center [628, 44] width 98 height 17
paste input "380933686107"
type input "380933686107"
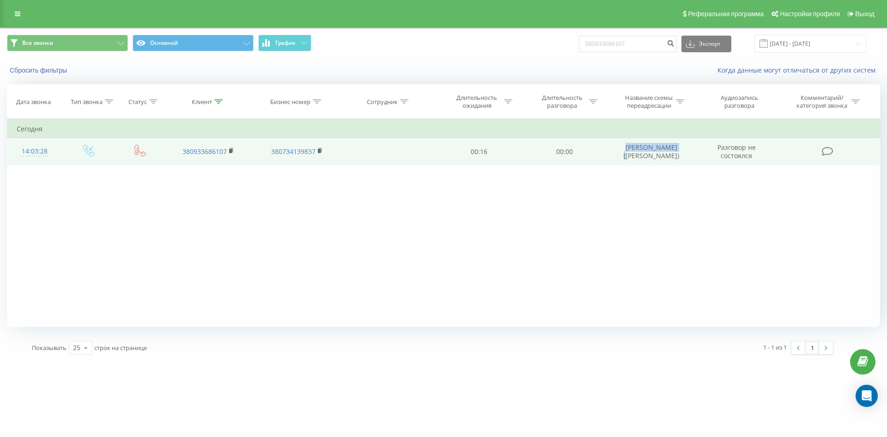
drag, startPoint x: 621, startPoint y: 145, endPoint x: 680, endPoint y: 149, distance: 59.8
click at [680, 149] on td "[PERSON_NAME] ([PERSON_NAME])" at bounding box center [651, 151] width 89 height 27
copy td "[PERSON_NAME]"
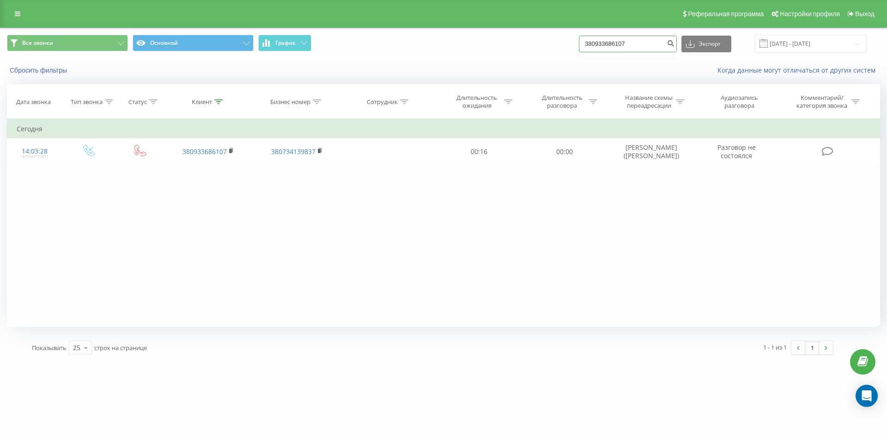
click at [637, 51] on input "380933686107" at bounding box center [628, 44] width 98 height 17
paste input "380739010026"
type input "380739010026"
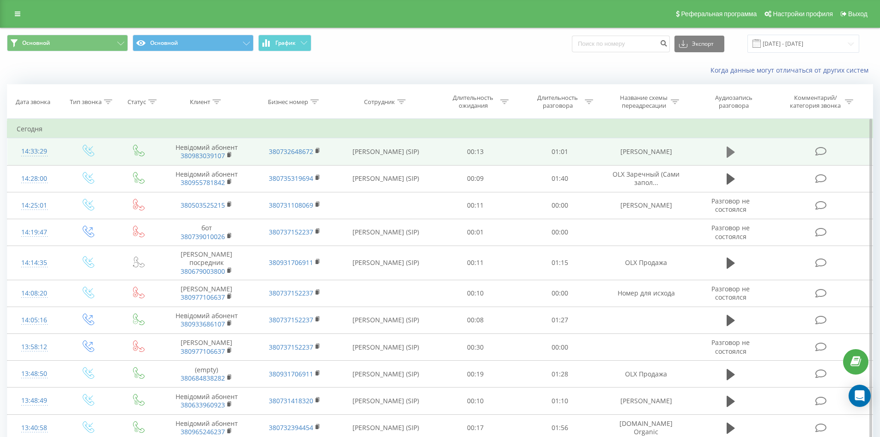
click at [732, 149] on icon at bounding box center [731, 152] width 8 height 13
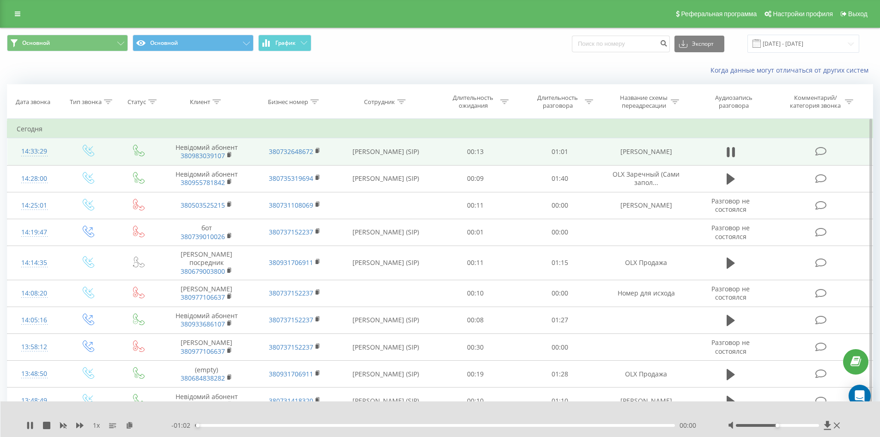
click at [257, 426] on div "00:00" at bounding box center [435, 425] width 481 height 3
click at [286, 425] on div "00:09" at bounding box center [435, 425] width 481 height 3
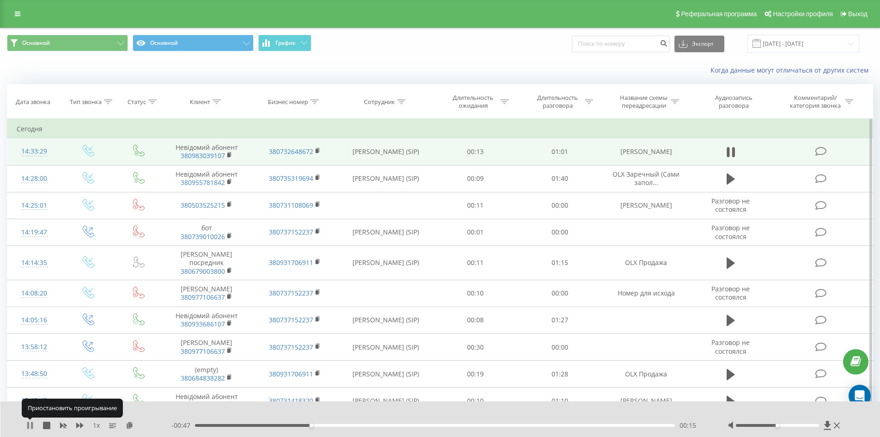
click at [27, 426] on icon at bounding box center [28, 424] width 2 height 7
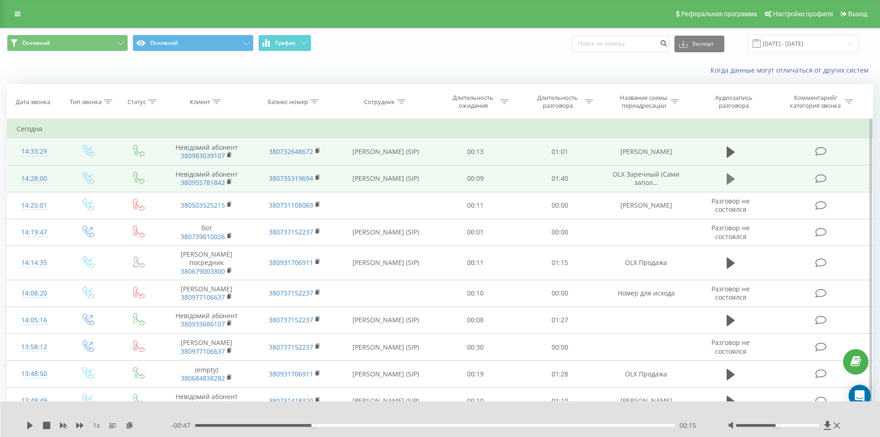
click at [728, 178] on icon at bounding box center [731, 178] width 8 height 11
click at [816, 426] on div at bounding box center [777, 425] width 83 height 3
click at [242, 425] on div "00:09" at bounding box center [435, 425] width 481 height 3
click at [30, 425] on icon at bounding box center [29, 424] width 7 height 7
click at [634, 46] on input at bounding box center [621, 44] width 98 height 17
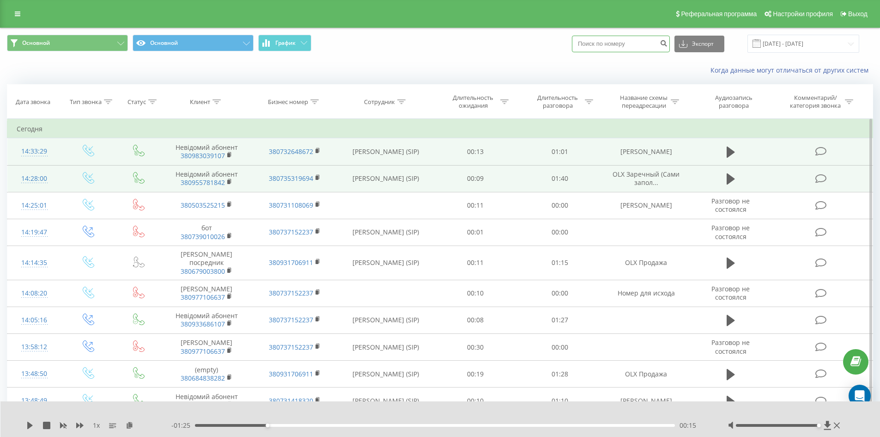
paste input "380503525215"
type input "380503525215"
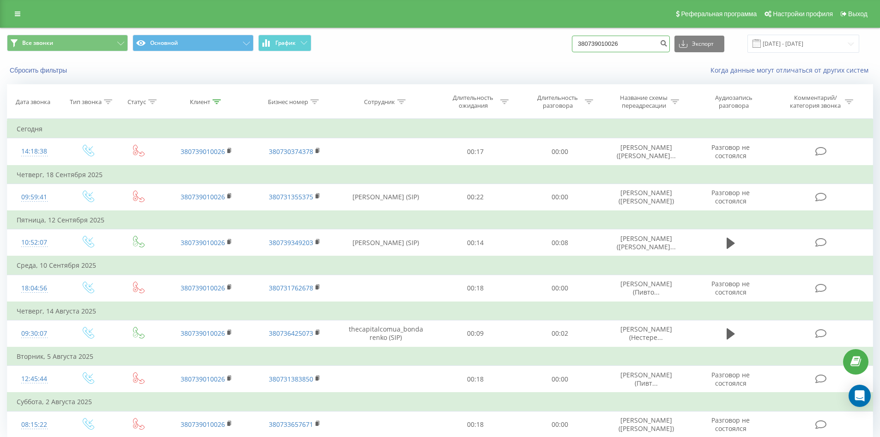
click at [627, 37] on input "380739010026" at bounding box center [621, 44] width 98 height 17
paste input "380503525215"
type input "380503525215"
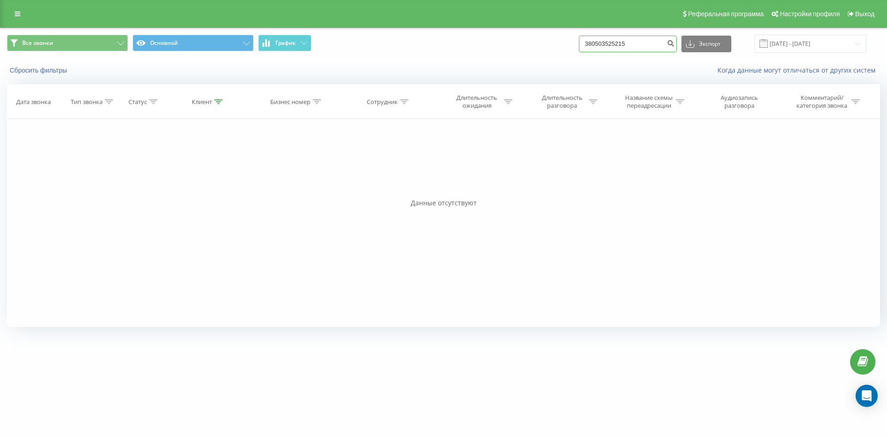
click at [646, 48] on input "380503525215" at bounding box center [628, 44] width 98 height 17
paste input "380730402001"
type input "380730402001"
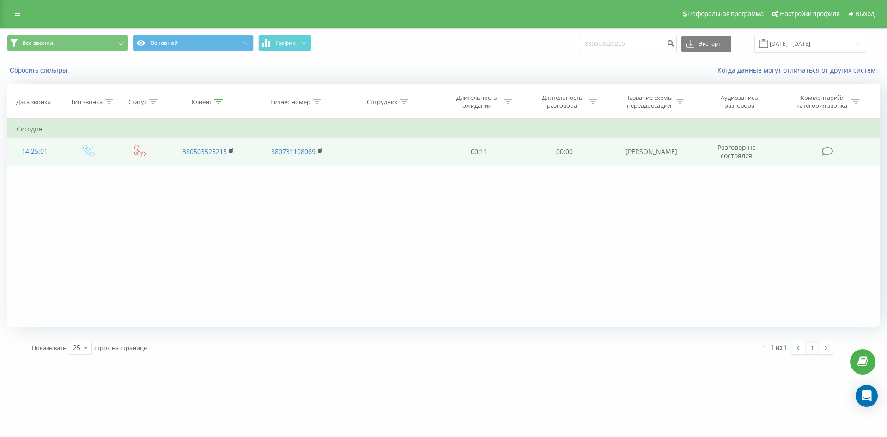
click at [665, 155] on td "[PERSON_NAME]" at bounding box center [651, 151] width 89 height 27
copy td "[PERSON_NAME]"
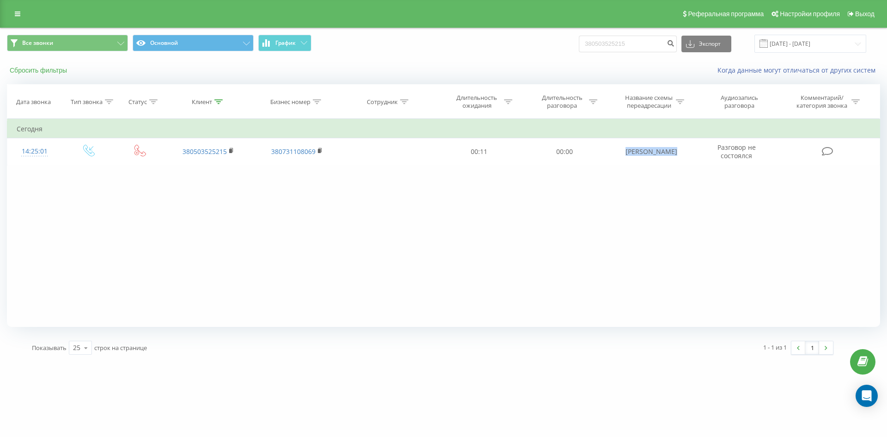
click at [63, 68] on button "Сбросить фильтры" at bounding box center [39, 70] width 65 height 8
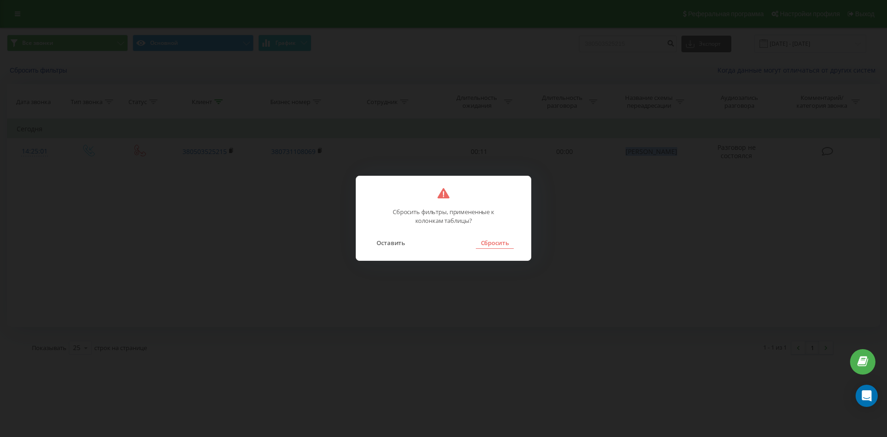
click at [493, 245] on button "Сбросить" at bounding box center [494, 243] width 37 height 12
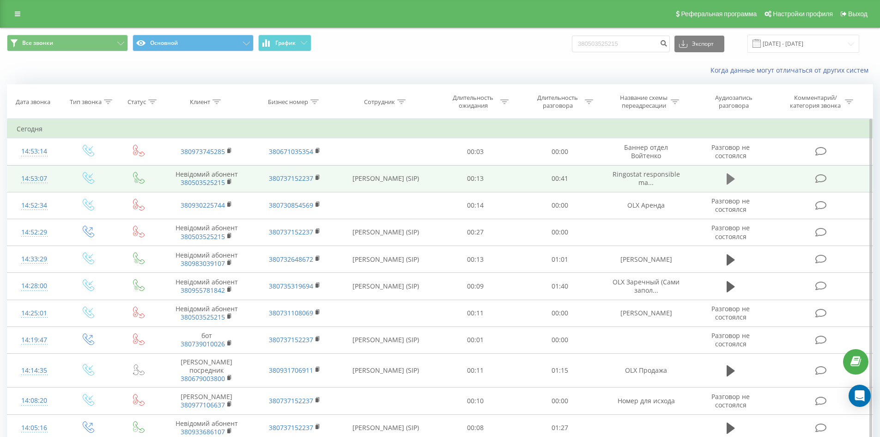
click at [729, 180] on icon at bounding box center [731, 178] width 8 height 11
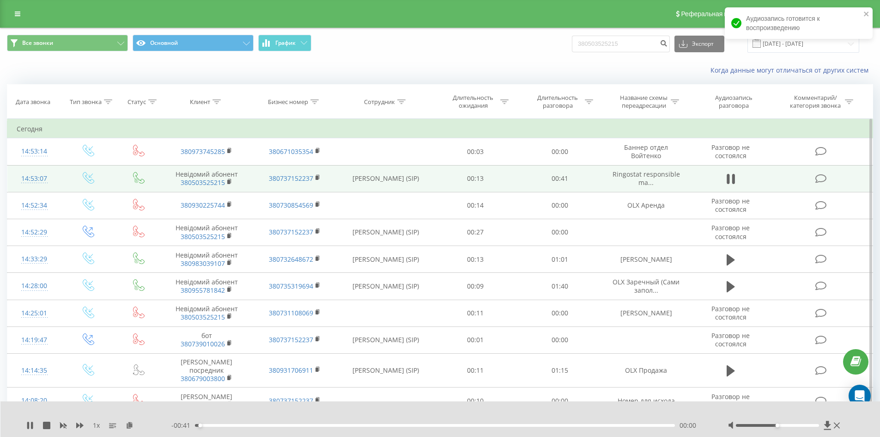
click at [240, 422] on div "- 00:41 00:00 00:00" at bounding box center [438, 424] width 534 height 9
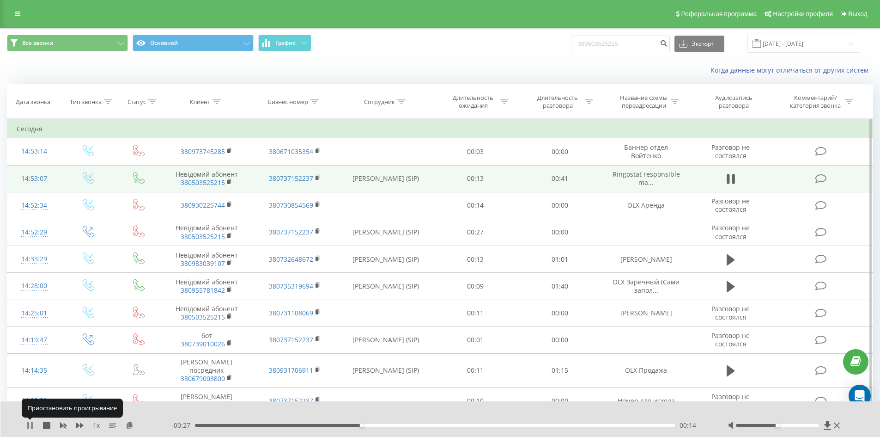
click at [33, 425] on icon at bounding box center [29, 424] width 7 height 7
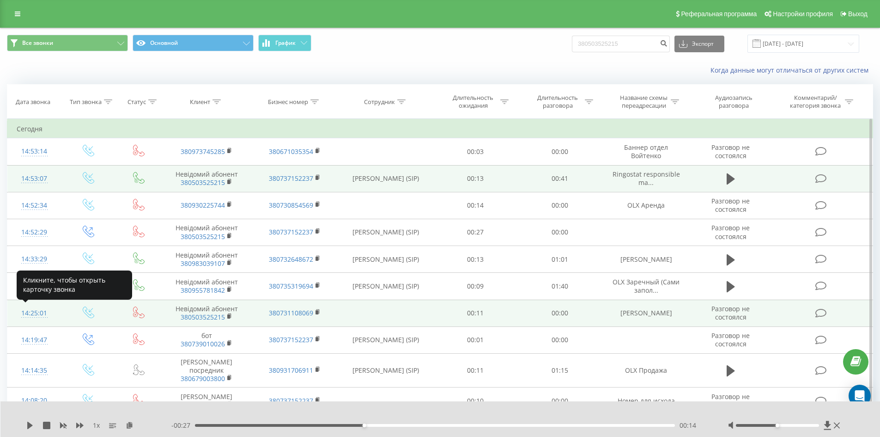
click at [38, 312] on div "14:25:01" at bounding box center [35, 313] width 36 height 18
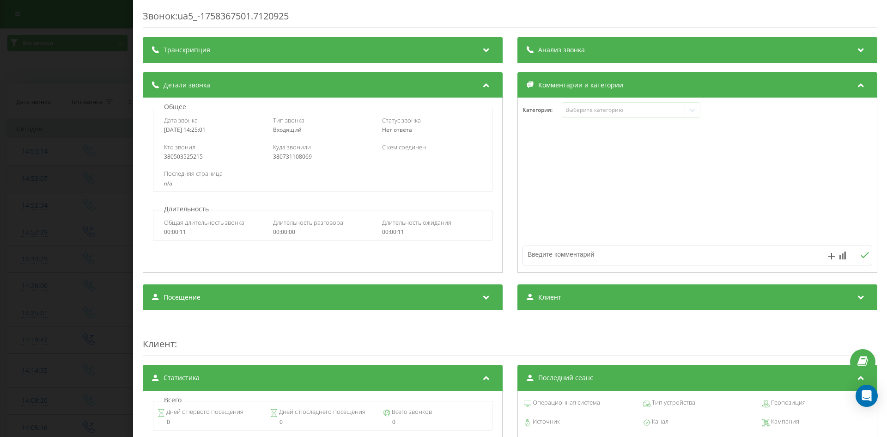
click at [291, 160] on div "380731108069" at bounding box center [322, 156] width 99 height 6
copy div "380731108069"
click at [116, 141] on div "Звонок : ua5_-1758367501.7120925 Транскрипция Для анализа AI будущих звонков на…" at bounding box center [443, 218] width 887 height 437
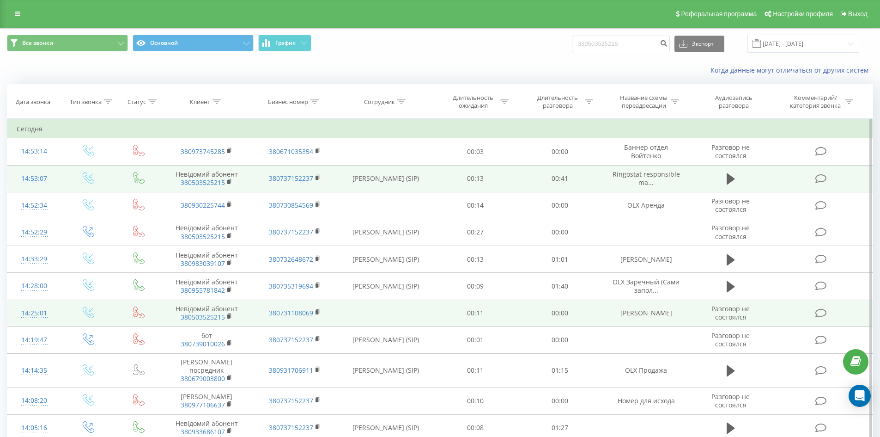
click at [663, 314] on td "Баннер Згуровец" at bounding box center [646, 312] width 88 height 27
copy td "[PERSON_NAME]"
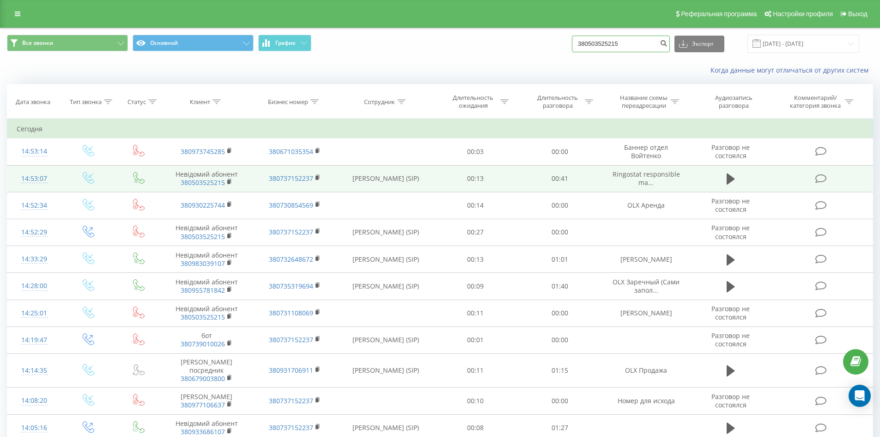
click at [619, 38] on input "380503525215" at bounding box center [621, 44] width 98 height 17
paste input "380730402001"
type input "380730402001"
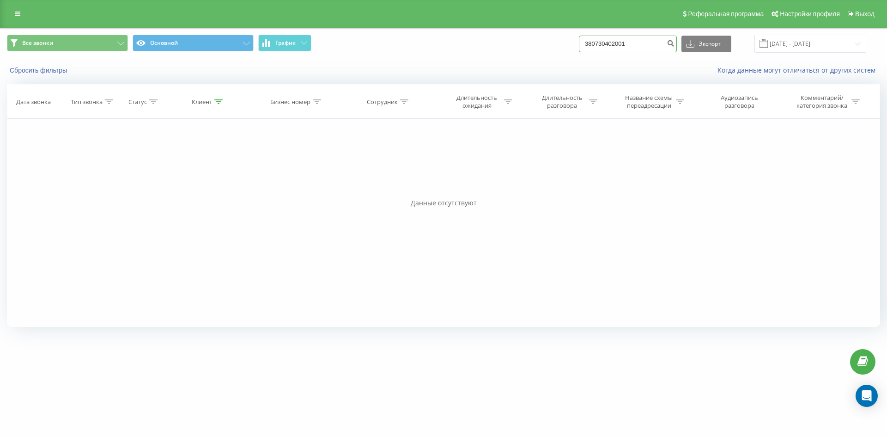
click at [631, 48] on input "380730402001" at bounding box center [628, 44] width 98 height 17
paste input "380930225744"
type input "380930225744"
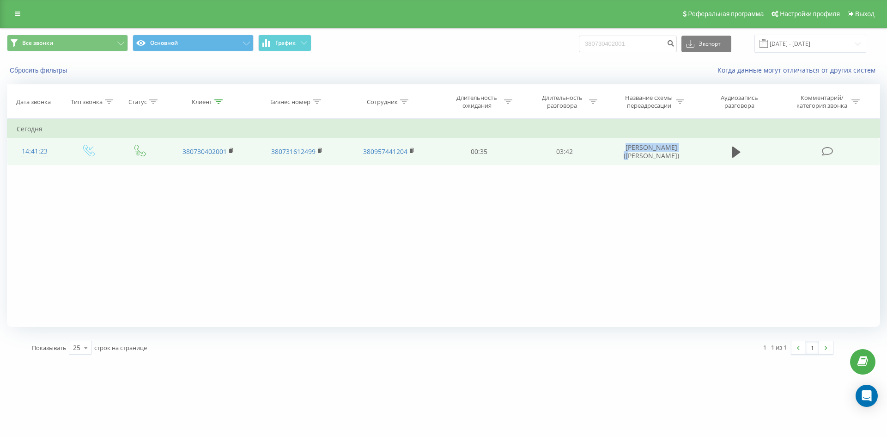
drag, startPoint x: 622, startPoint y: 148, endPoint x: 681, endPoint y: 147, distance: 59.2
click at [681, 147] on td "[PERSON_NAME] ([PERSON_NAME])" at bounding box center [651, 151] width 89 height 27
copy td "[PERSON_NAME]"
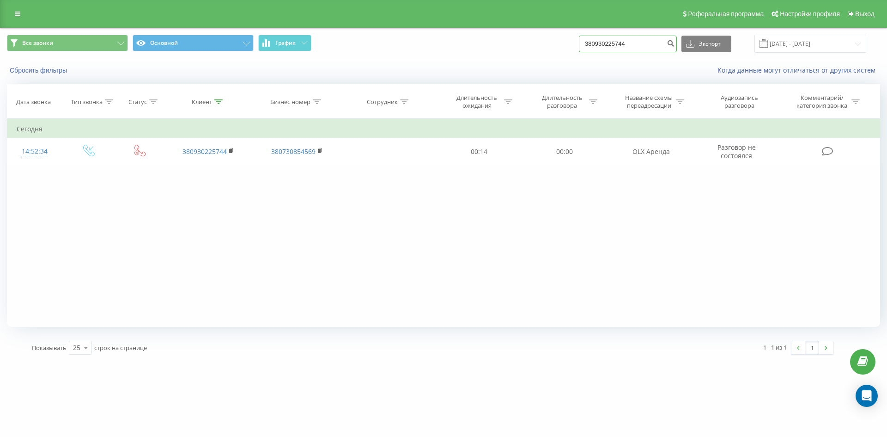
click at [639, 44] on input "380930225744" at bounding box center [628, 44] width 98 height 17
paste input "380973745285"
type input "380973745285"
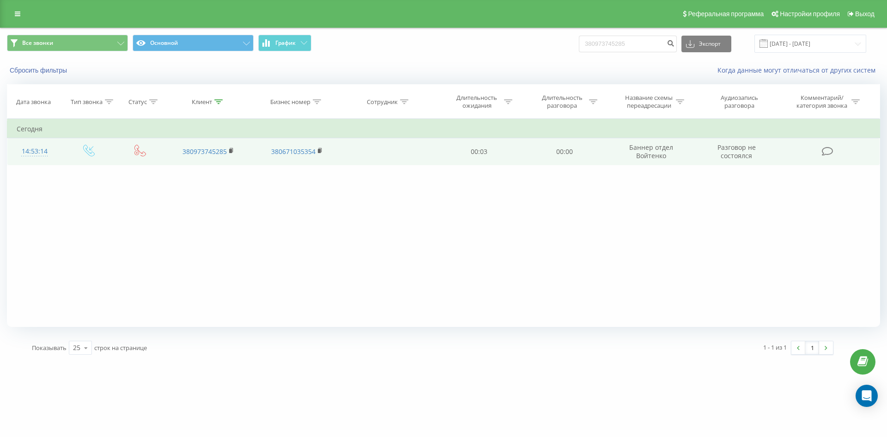
click at [631, 148] on td "Баннер отдел Войтенко" at bounding box center [651, 151] width 89 height 27
copy td "Баннер отдел Войтенко"
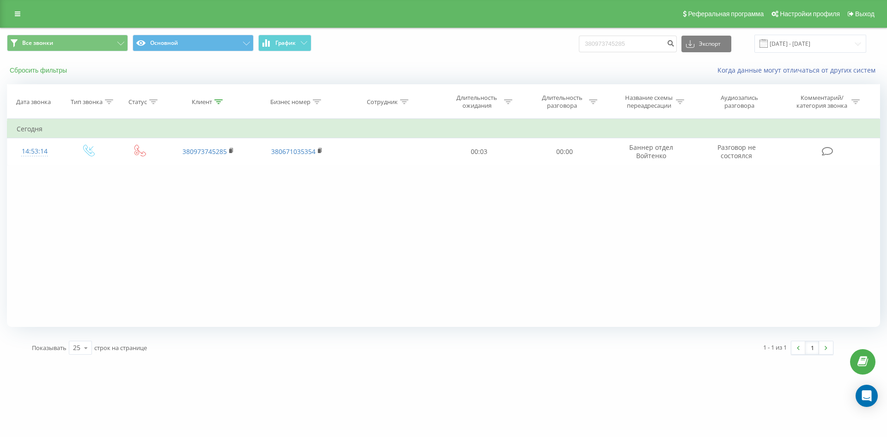
click at [55, 77] on div "Сбросить фильтры Когда данные могут отличаться от других систем" at bounding box center [443, 70] width 886 height 22
click at [54, 73] on button "Сбросить фильтры" at bounding box center [39, 70] width 65 height 8
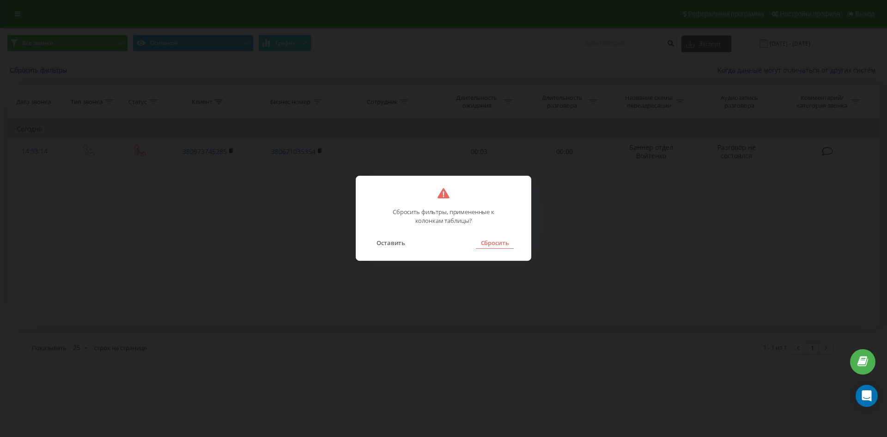
click at [492, 247] on button "Сбросить" at bounding box center [494, 243] width 37 height 12
